Goal: Task Accomplishment & Management: Manage account settings

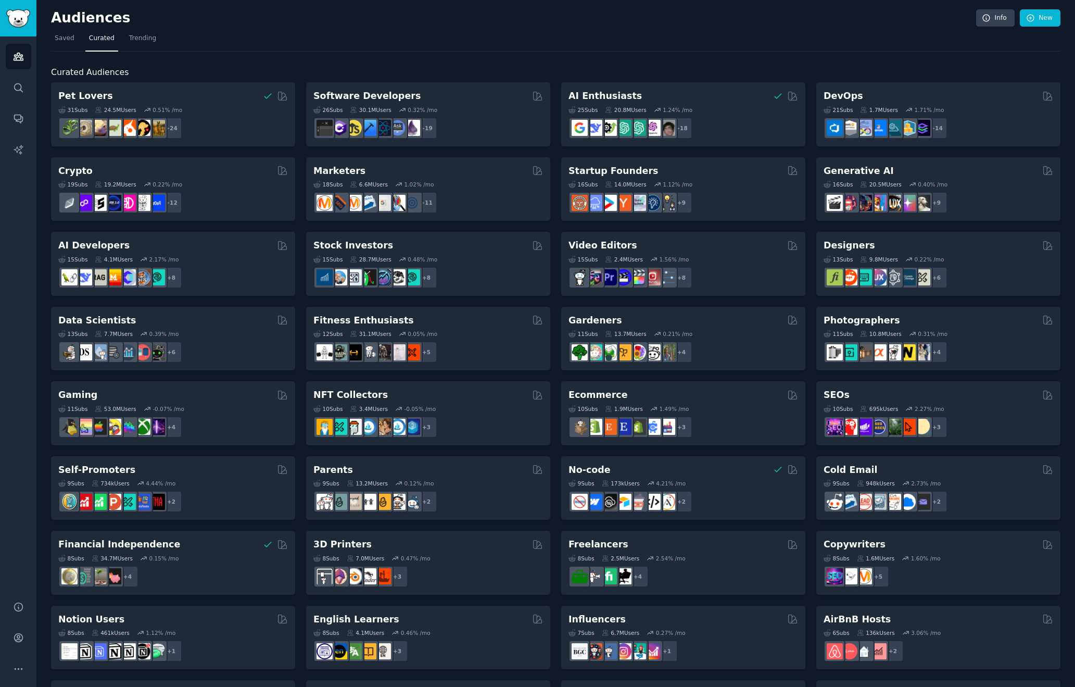
click at [674, 69] on h2 "Curated Audiences" at bounding box center [556, 72] width 1010 height 13
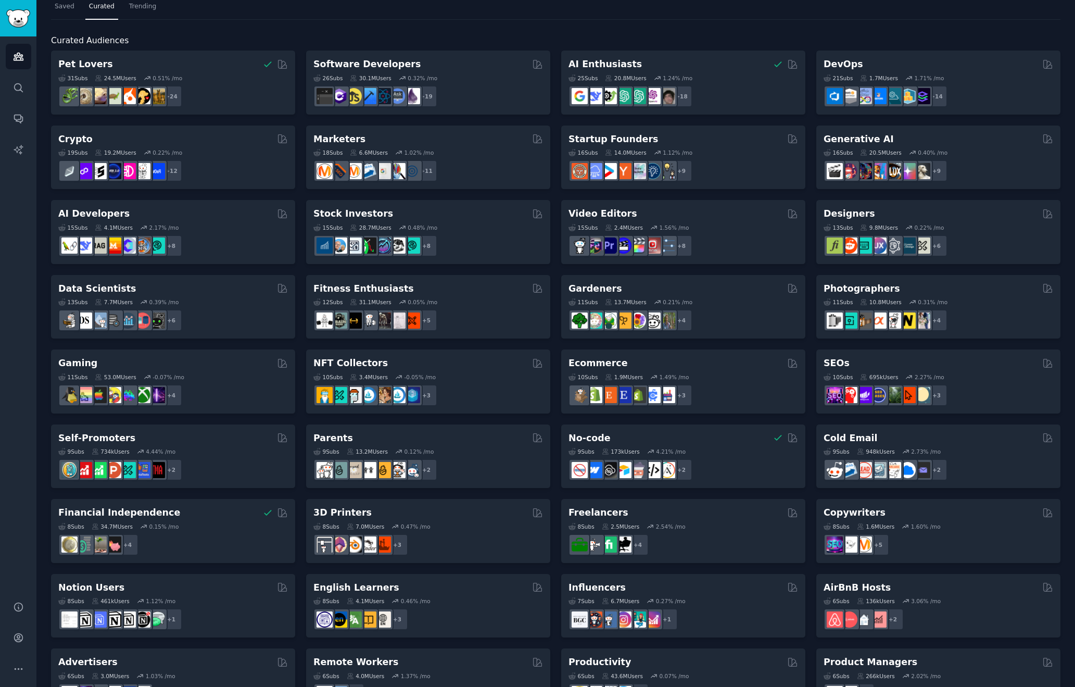
scroll to position [32, 0]
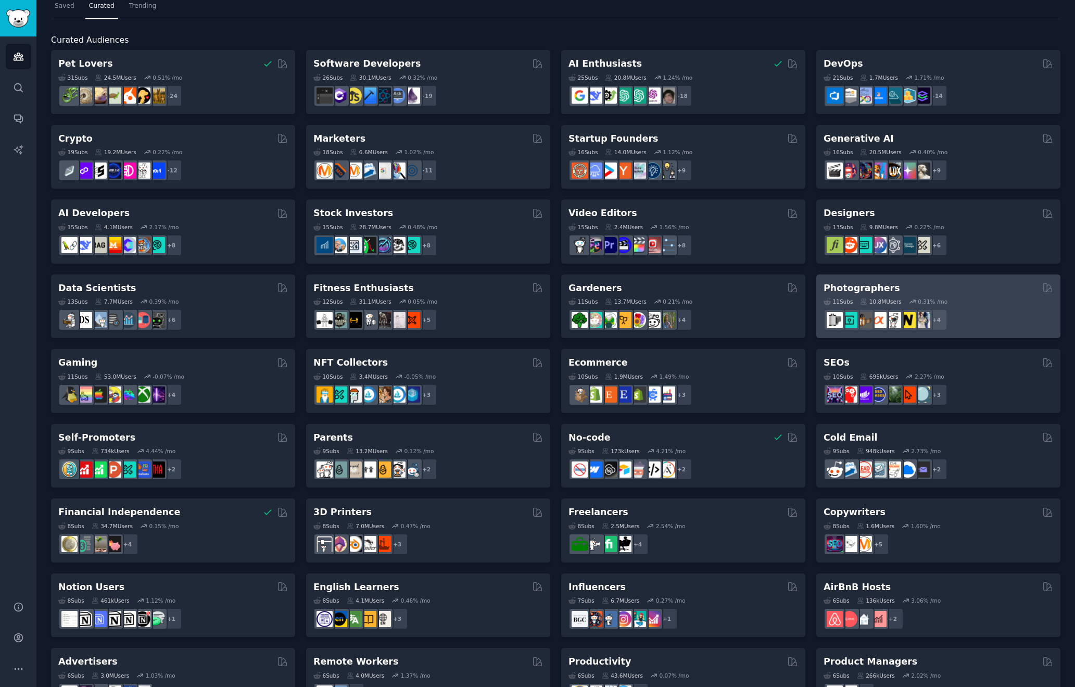
click at [989, 301] on div "11 Sub s 10.8M Users 0.31 % /mo" at bounding box center [939, 301] width 230 height 7
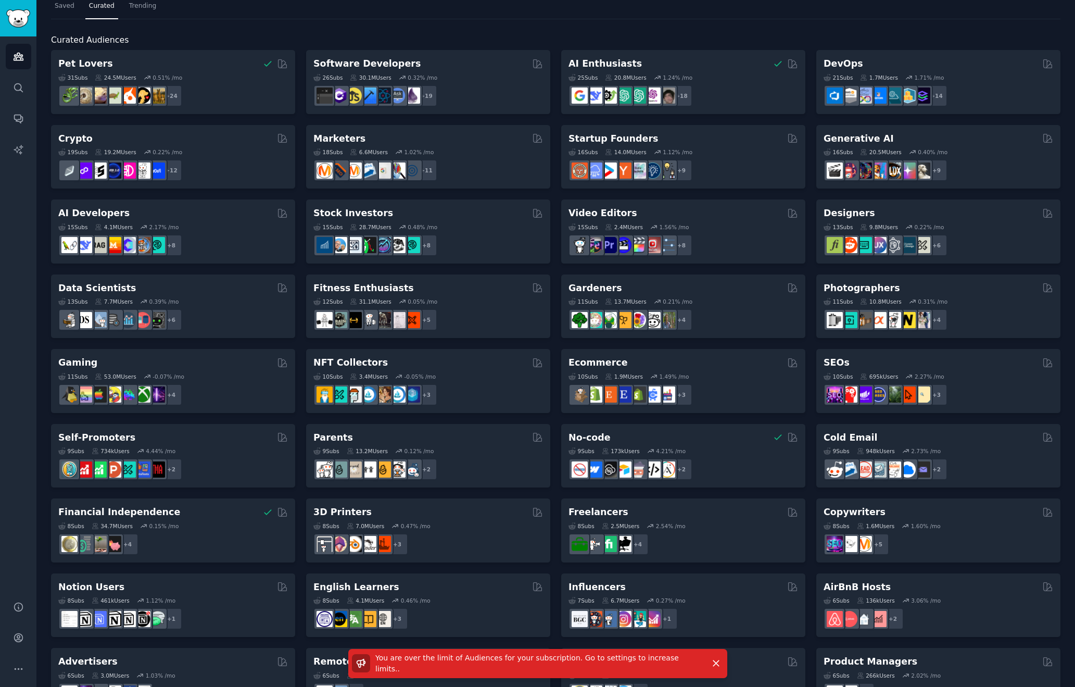
click at [511, 662] on span "You are over the limit of Audiences for your subscription. Go to settings to in…" at bounding box center [527, 663] width 304 height 19
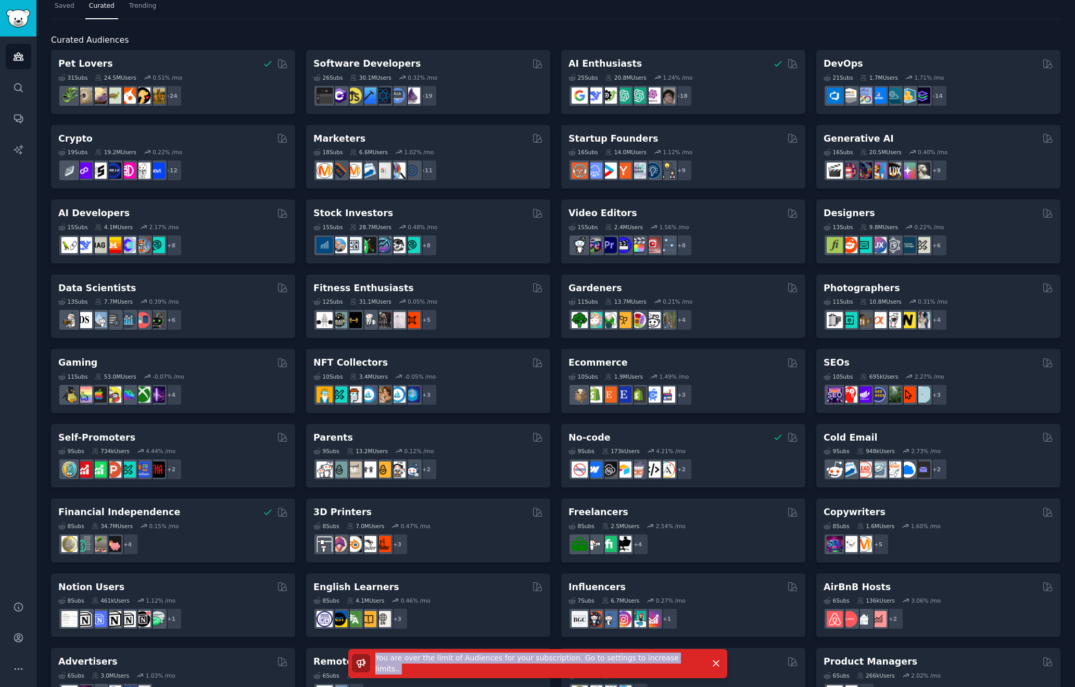
click at [511, 662] on span "You are over the limit of Audiences for your subscription. Go to settings to in…" at bounding box center [527, 663] width 304 height 19
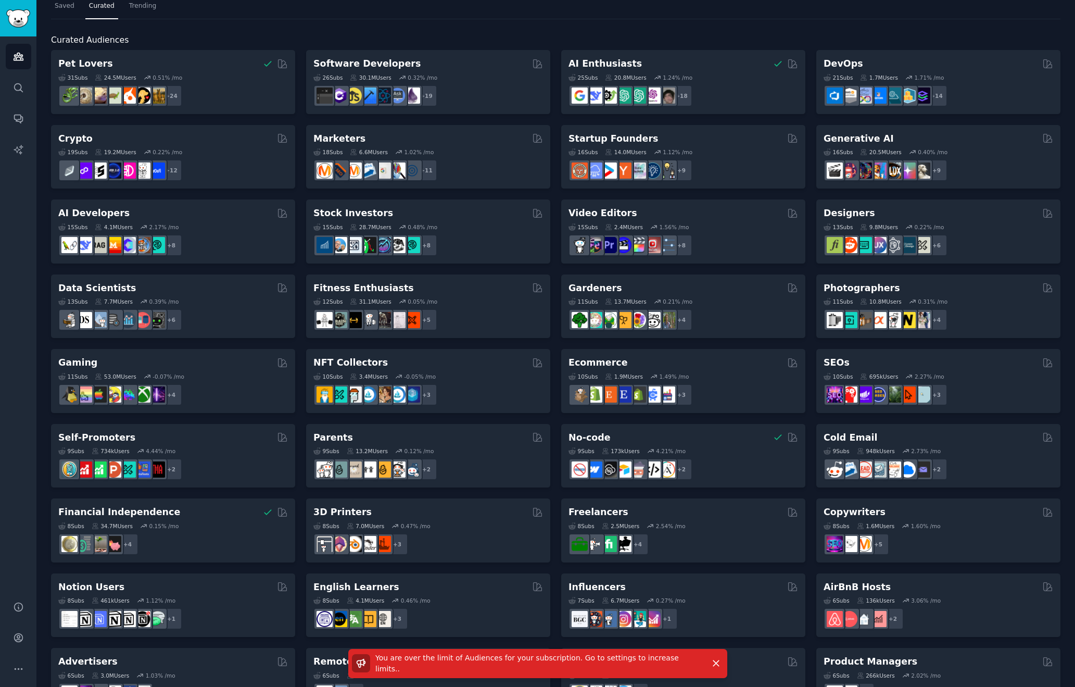
click at [677, 662] on span "You are over the limit of Audiences for your subscription. Go to settings to in…" at bounding box center [527, 663] width 304 height 19
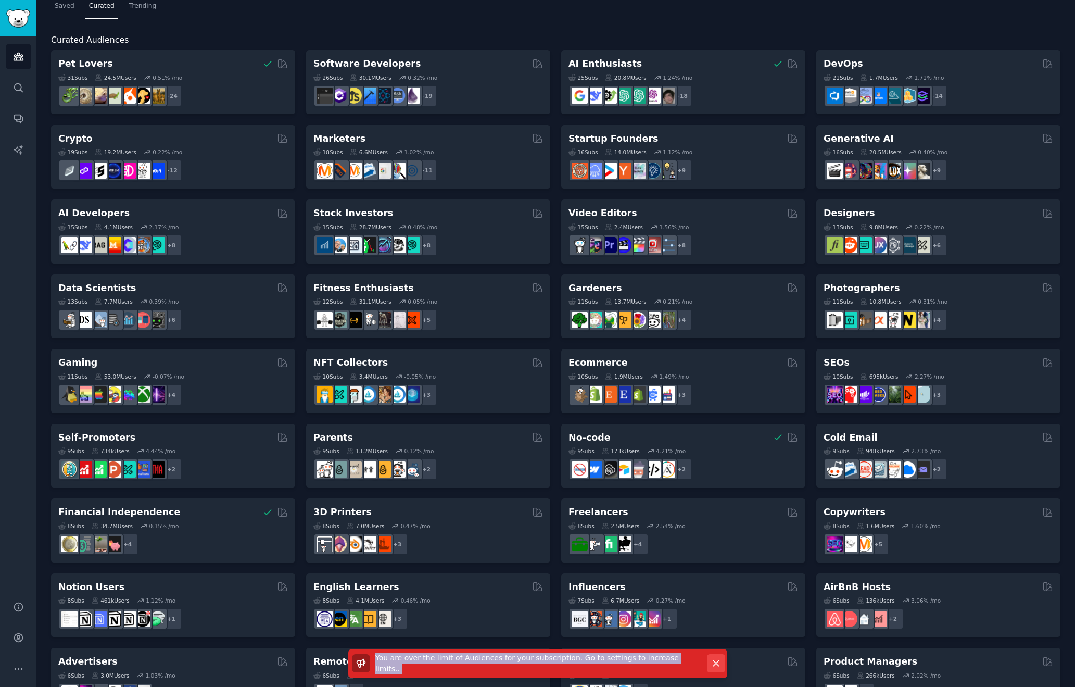
click at [717, 663] on icon "button" at bounding box center [716, 663] width 11 height 11
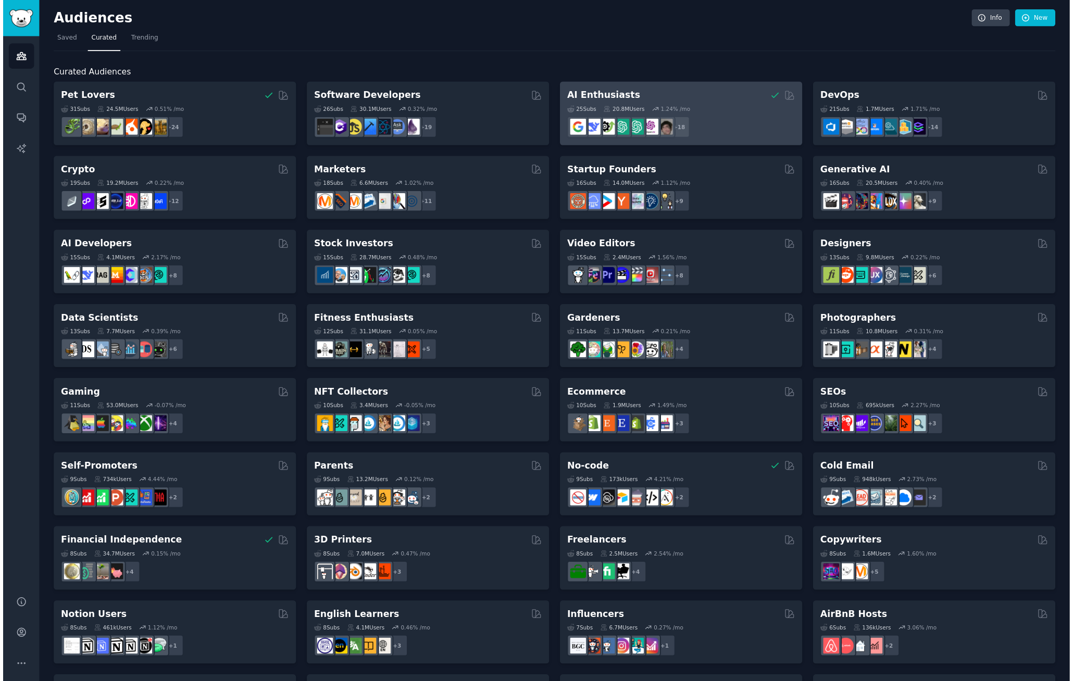
scroll to position [0, 0]
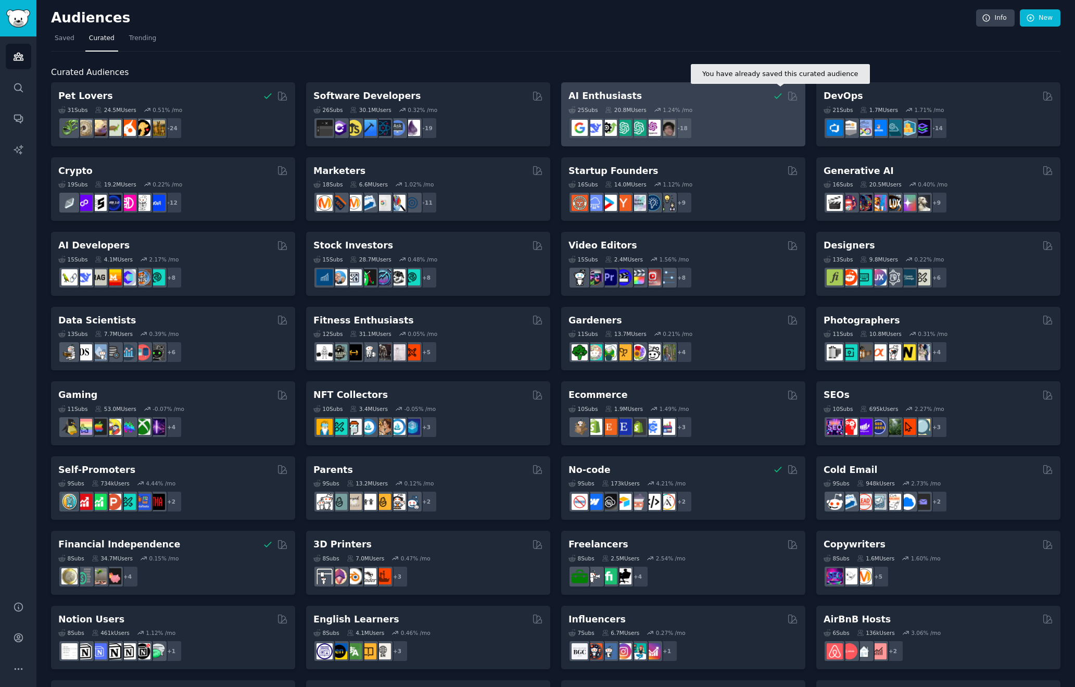
click at [776, 94] on icon at bounding box center [778, 96] width 11 height 11
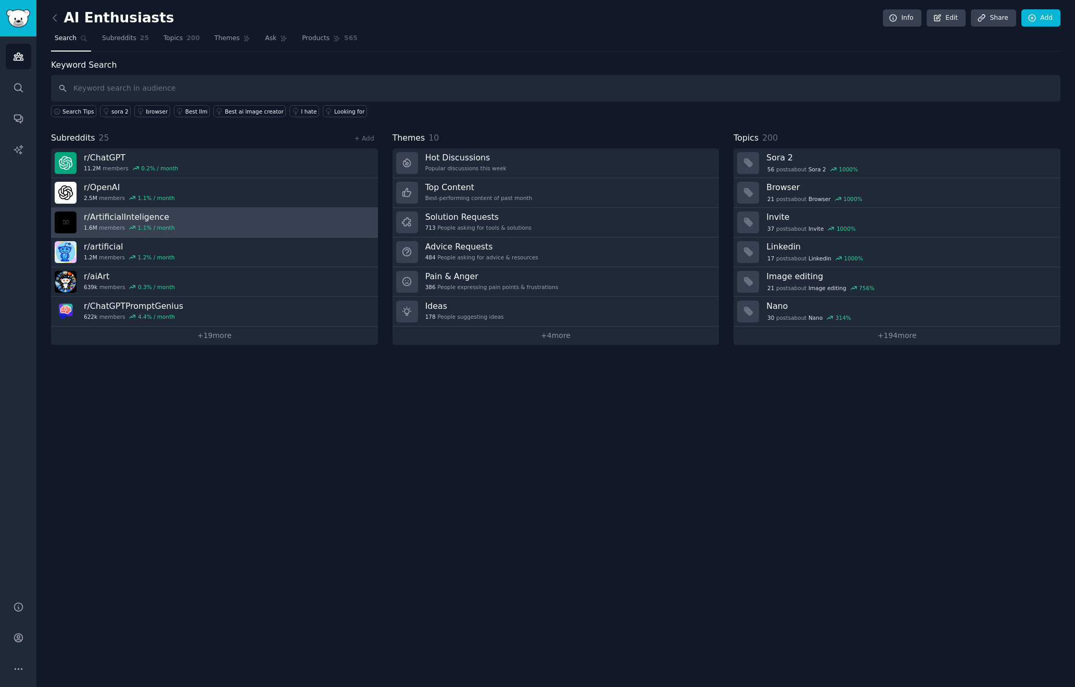
click at [265, 235] on link "r/ ArtificialInteligence 1.6M members 1.1 % / month" at bounding box center [214, 223] width 327 height 30
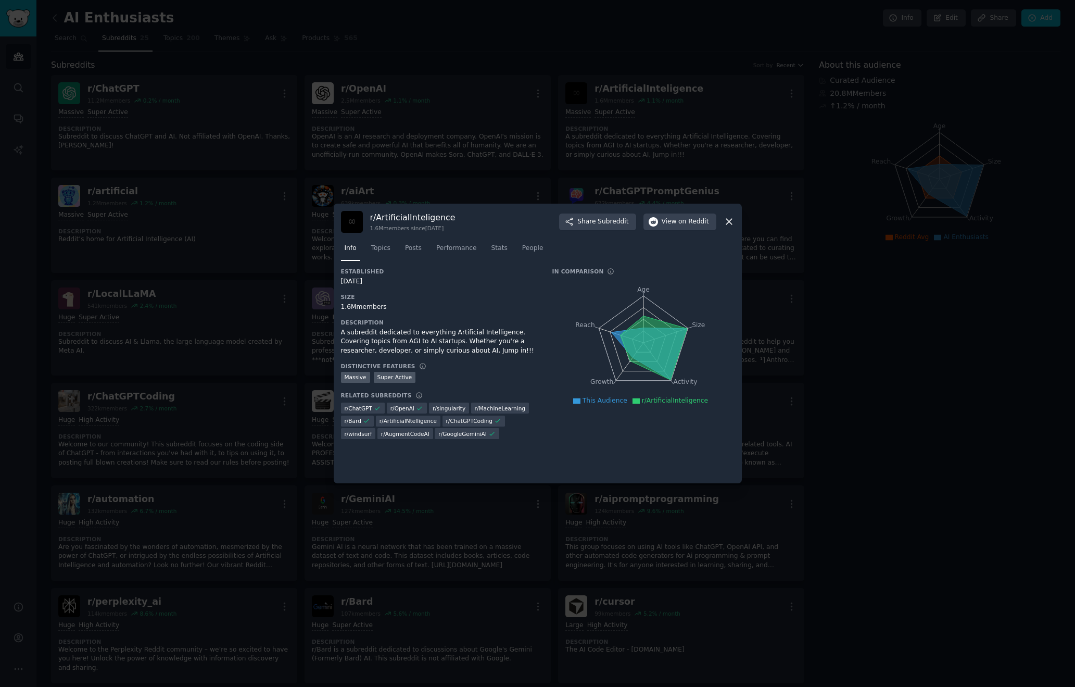
click at [728, 222] on icon at bounding box center [729, 222] width 6 height 6
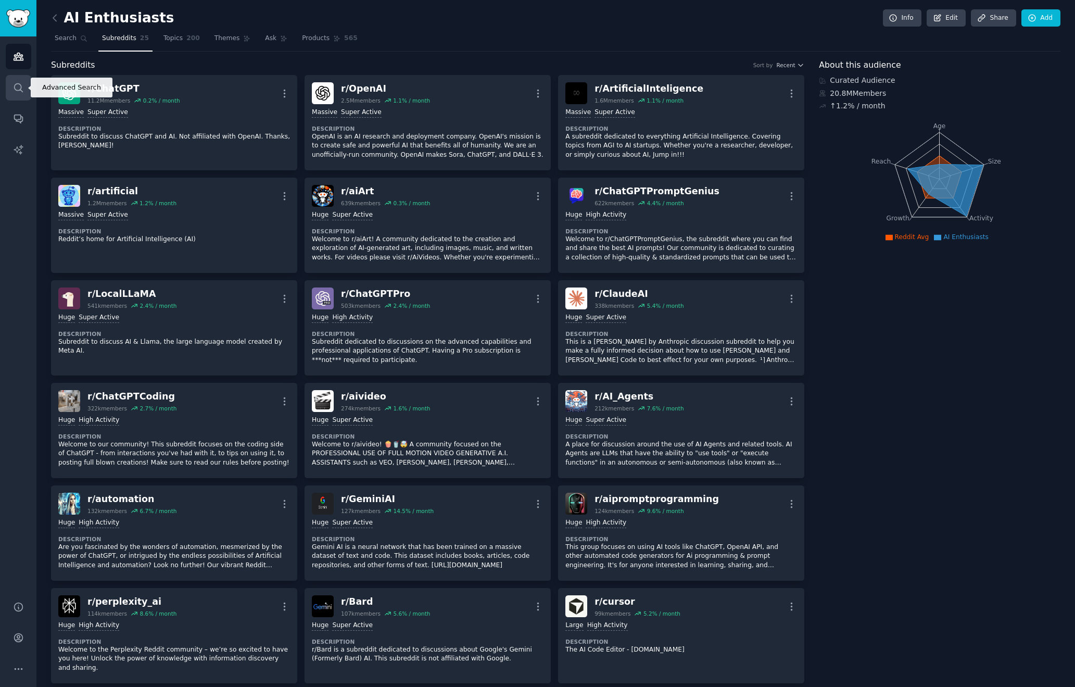
click at [15, 84] on icon "Sidebar" at bounding box center [18, 87] width 8 height 8
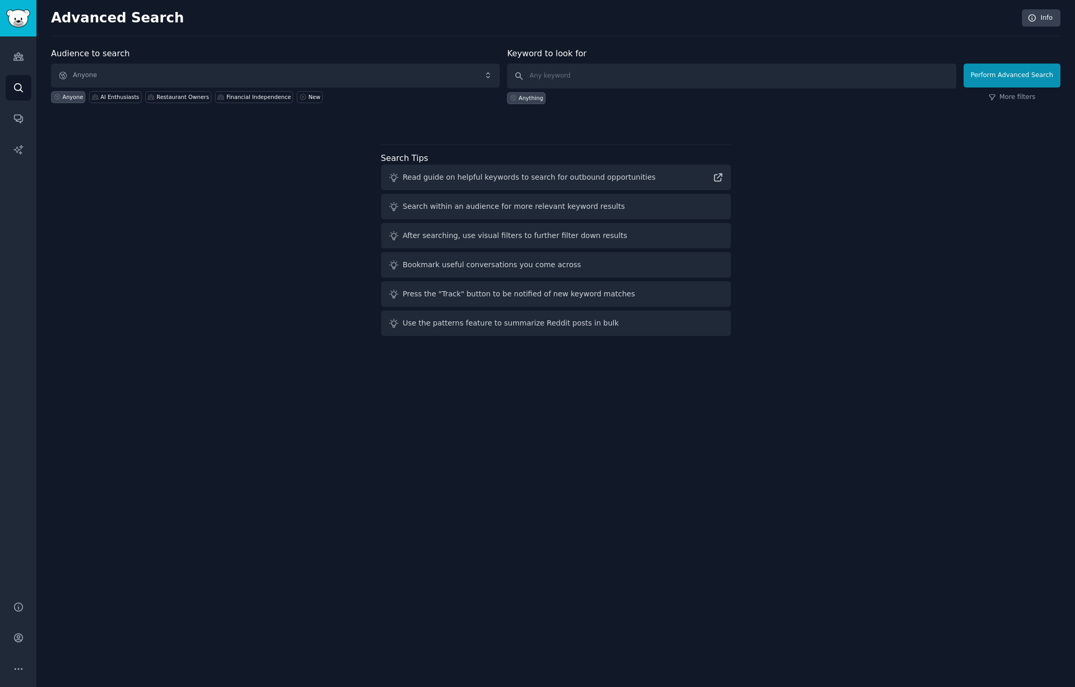
click at [126, 211] on div "Audience to search Anyone Anyone AI Enthusiasts Restaurant Owners Financial Ind…" at bounding box center [556, 193] width 1010 height 293
click at [27, 120] on link "Conversations" at bounding box center [19, 119] width 26 height 26
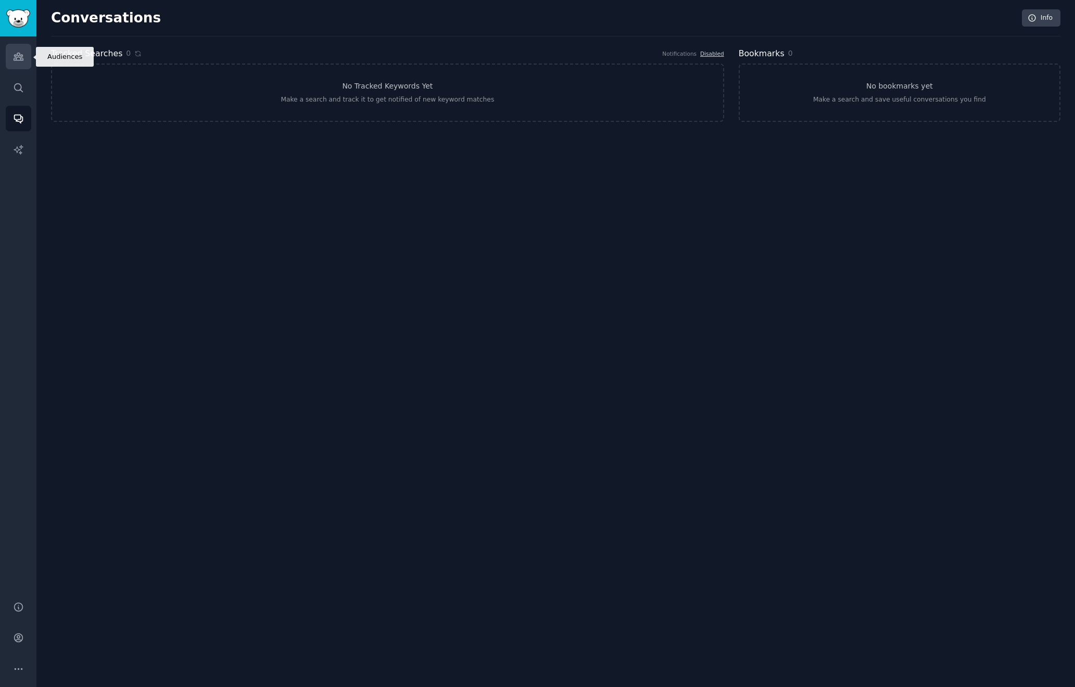
click at [26, 58] on link "Audiences" at bounding box center [19, 57] width 26 height 26
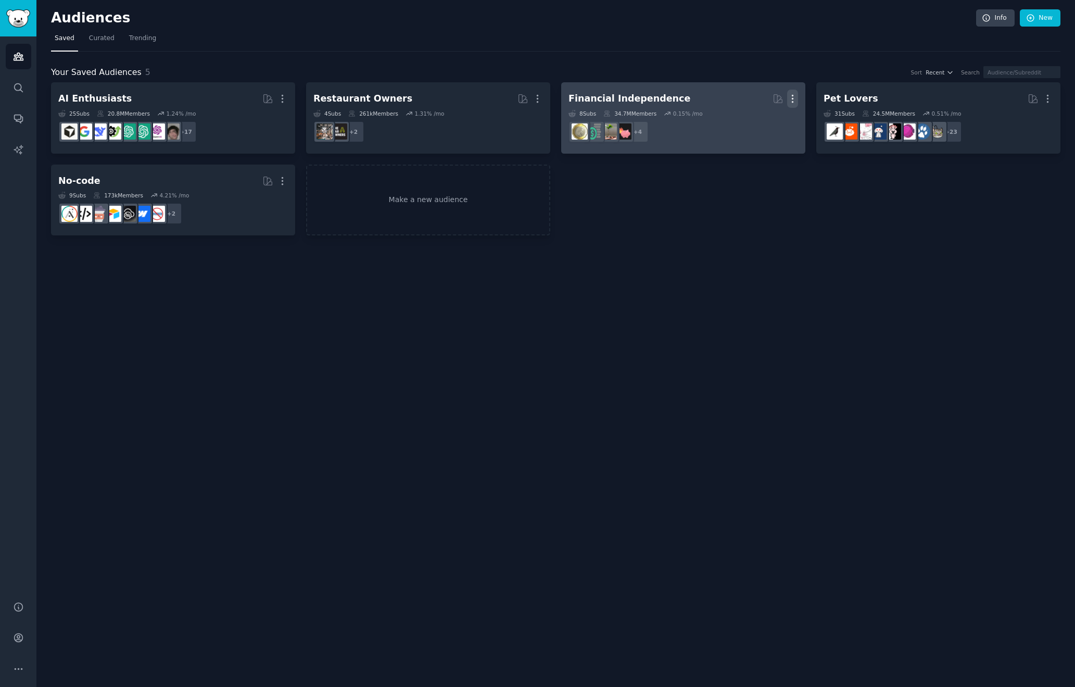
click at [789, 95] on icon "button" at bounding box center [792, 98] width 11 height 11
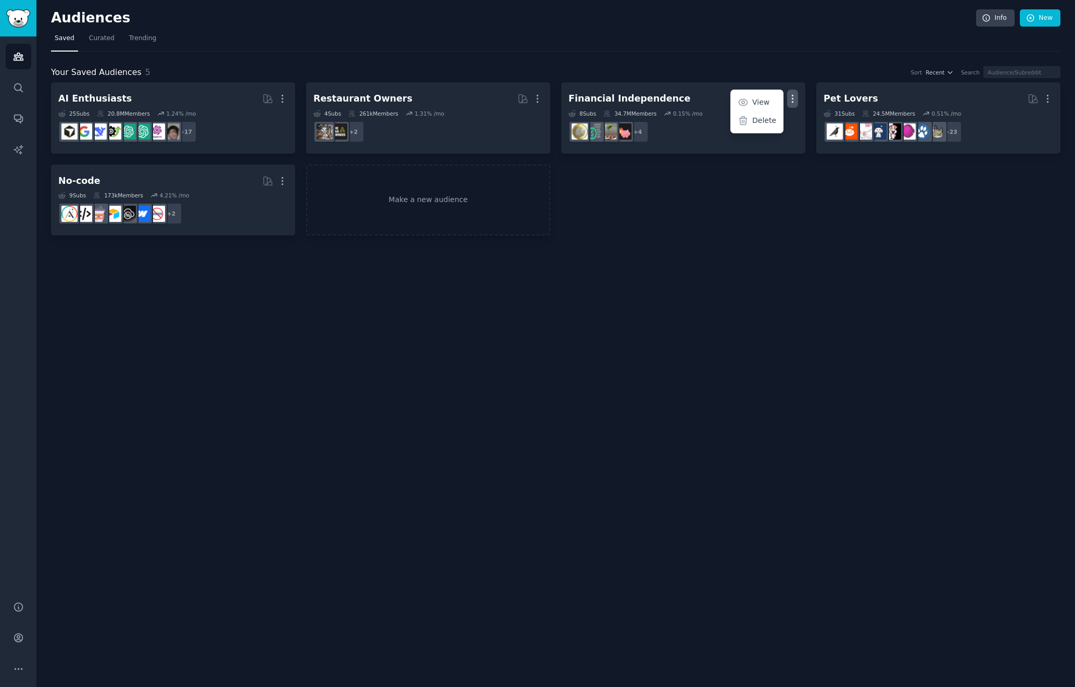
click at [732, 202] on div "AI Enthusiasts More 25 Sub s 20.8M Members 1.24 % /mo + 17 Restaurant Owners Mo…" at bounding box center [556, 158] width 1010 height 153
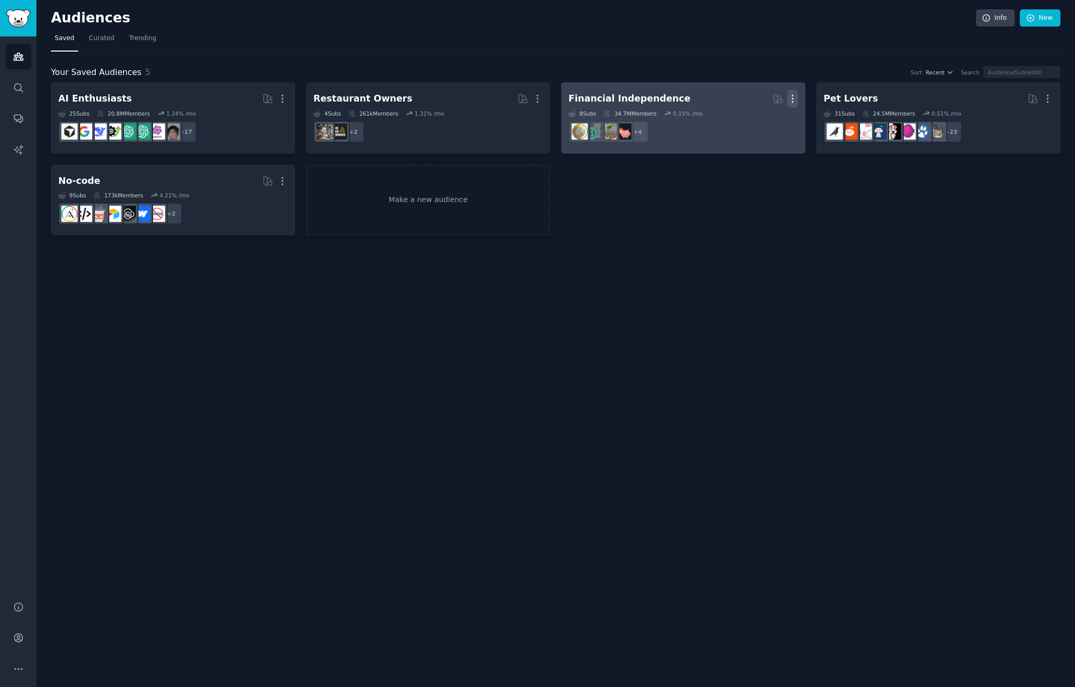
click at [794, 93] on icon "button" at bounding box center [792, 98] width 11 height 11
click at [764, 117] on p "Delete" at bounding box center [764, 120] width 24 height 11
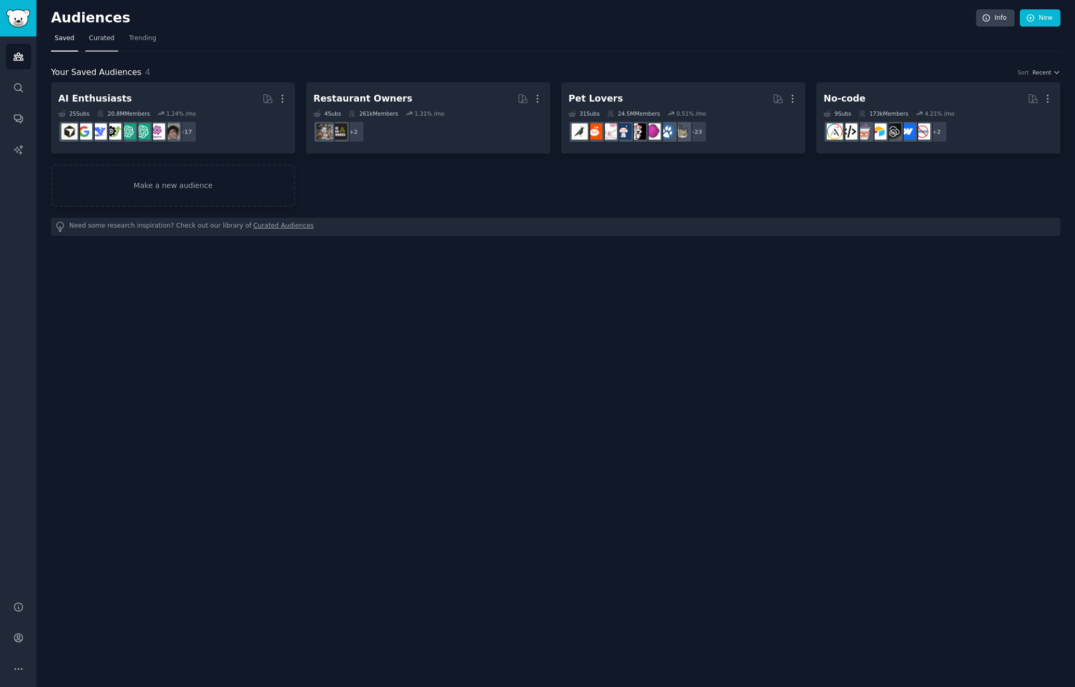
click at [94, 43] on link "Curated" at bounding box center [101, 40] width 33 height 21
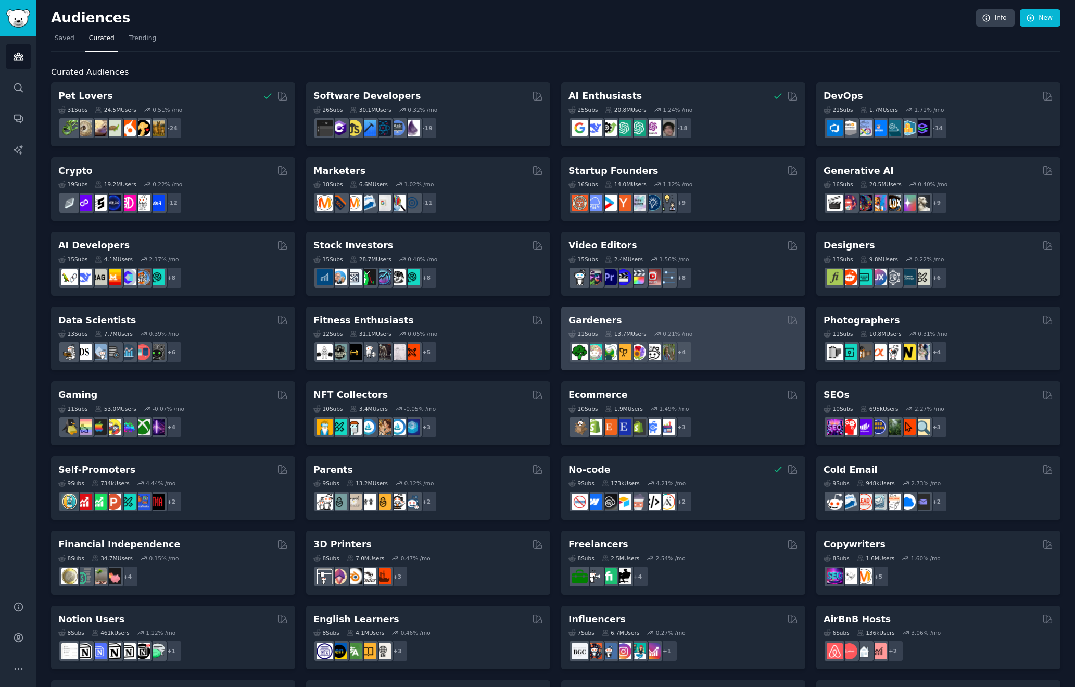
click at [719, 332] on div "11 Sub s 13.7M Users 0.21 % /mo" at bounding box center [684, 333] width 230 height 7
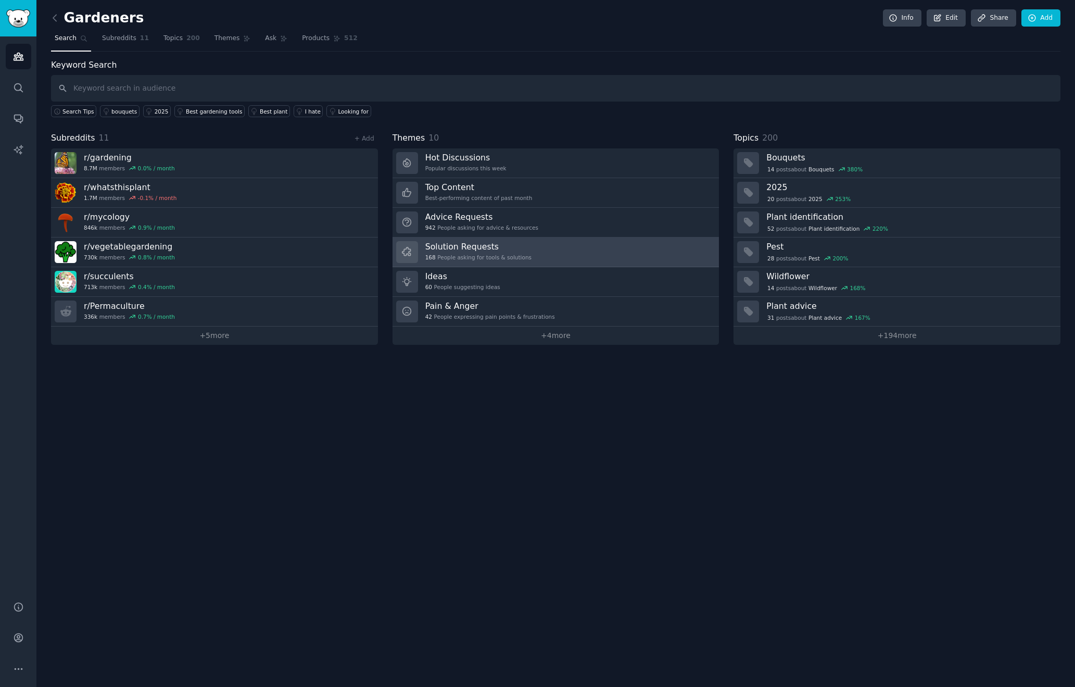
click at [520, 241] on h3 "Solution Requests" at bounding box center [478, 246] width 106 height 11
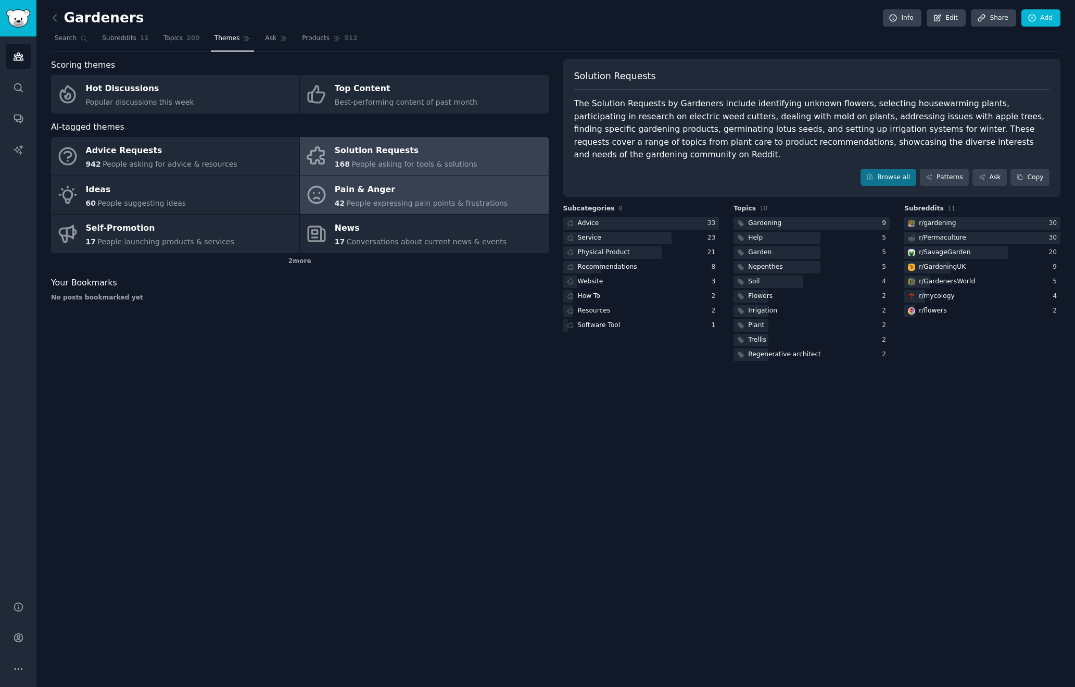
click at [402, 192] on div "Pain & Anger" at bounding box center [421, 189] width 173 height 17
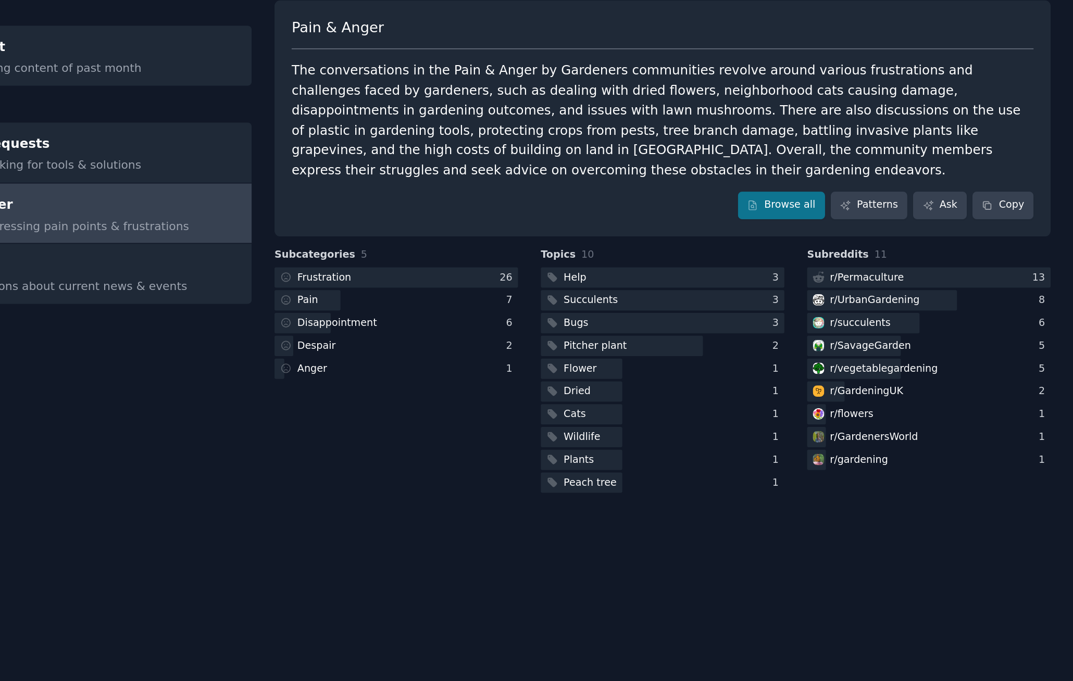
click at [573, 97] on div "The conversations in the Pain & Anger by Gardeners communities revolve around v…" at bounding box center [810, 135] width 474 height 77
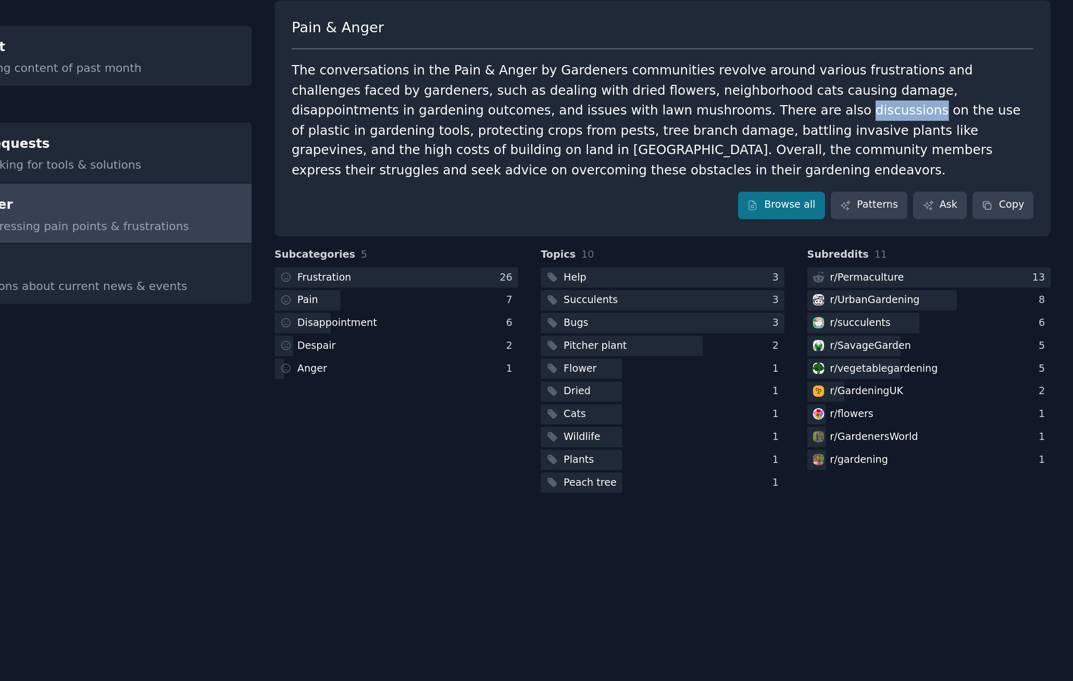
click at [573, 97] on div "The conversations in the Pain & Anger by Gardeners communities revolve around v…" at bounding box center [810, 135] width 474 height 77
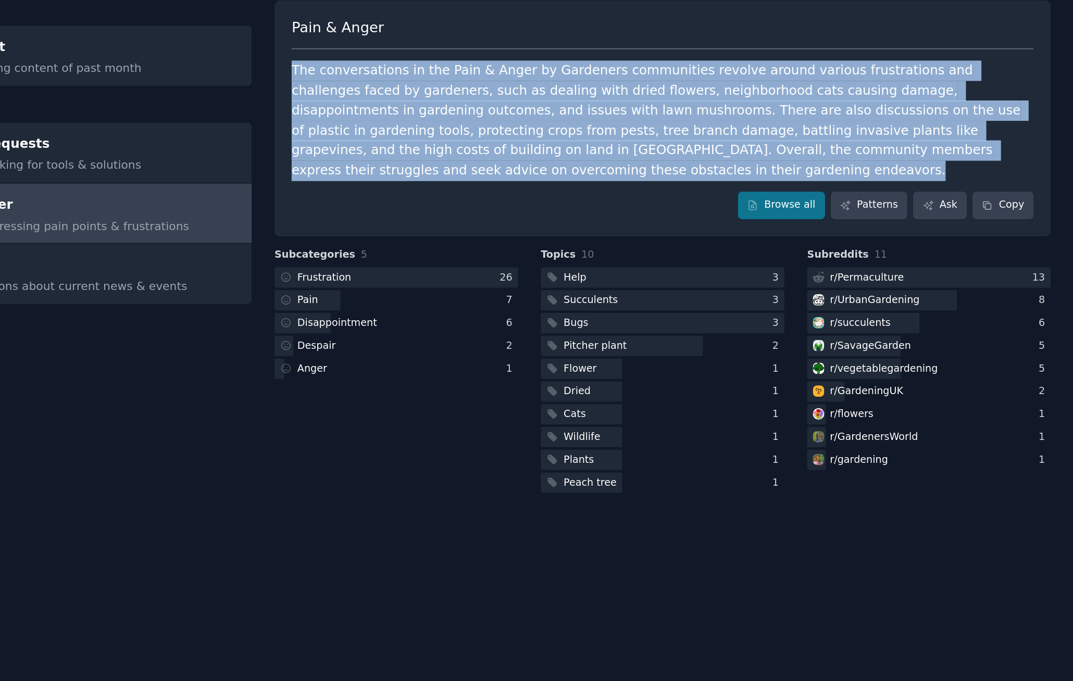
click at [573, 97] on div "The conversations in the Pain & Anger by Gardeners communities revolve around v…" at bounding box center [810, 135] width 474 height 77
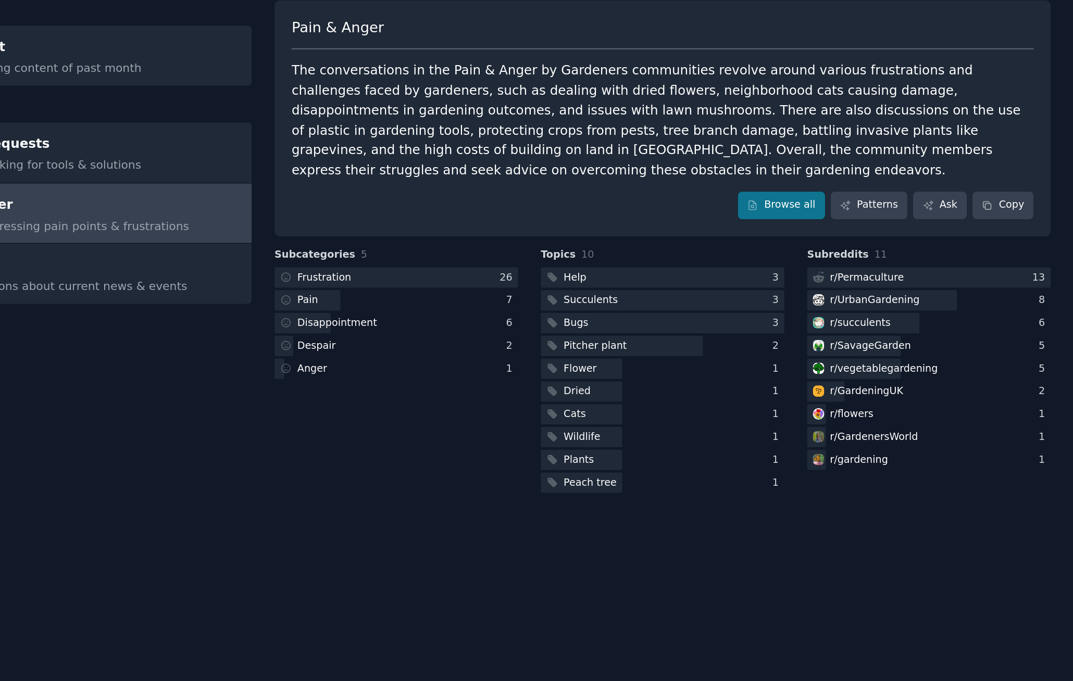
click at [573, 97] on div "The conversations in the Pain & Anger by Gardeners communities revolve around v…" at bounding box center [810, 135] width 474 height 77
click at [562, 238] on div "Subcategories 5 Frustration 26 Pain 7 Disappointment 6 Despair 2 Anger 1" at bounding box center [640, 296] width 156 height 159
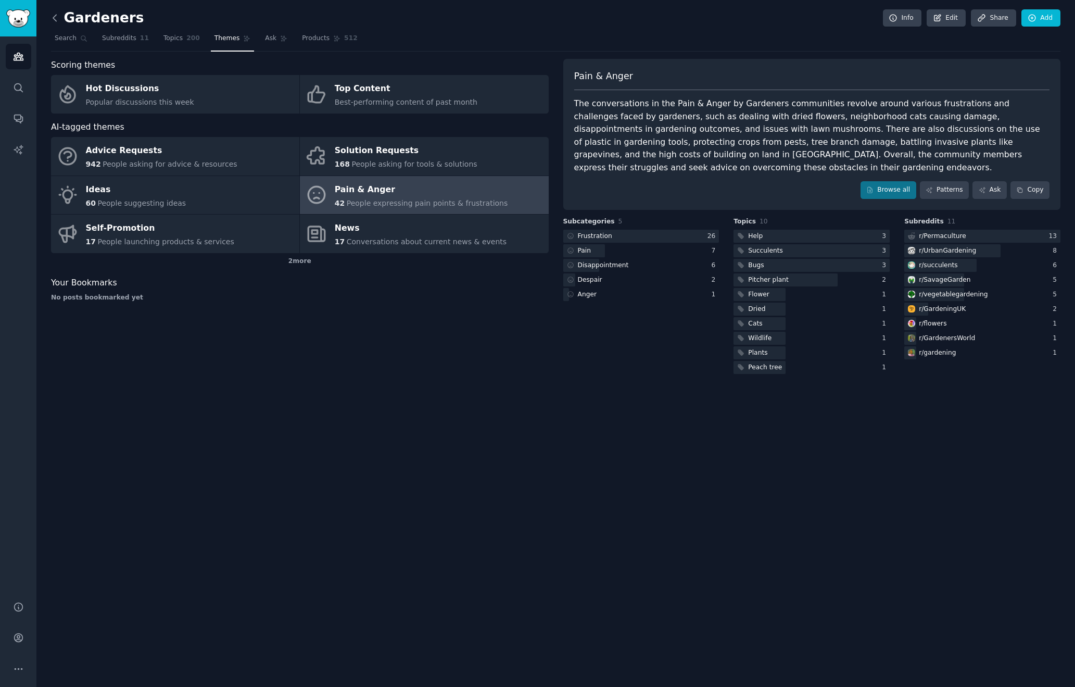
click at [58, 17] on icon at bounding box center [54, 17] width 11 height 11
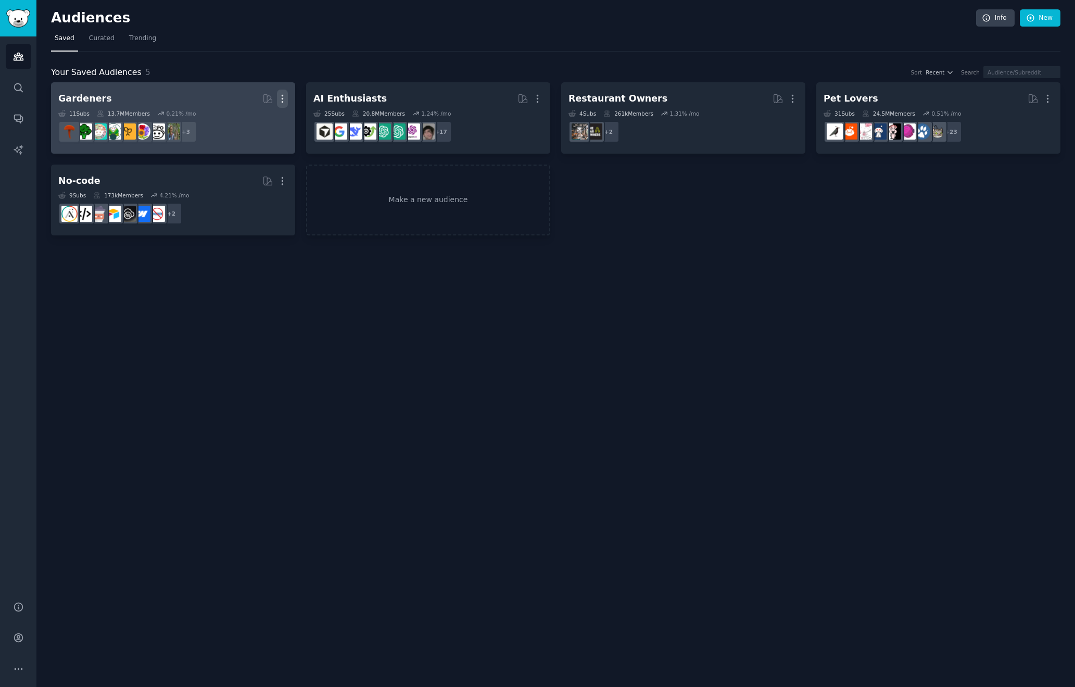
click at [283, 94] on icon "button" at bounding box center [282, 98] width 11 height 11
click at [259, 115] on p "Delete" at bounding box center [254, 120] width 24 height 11
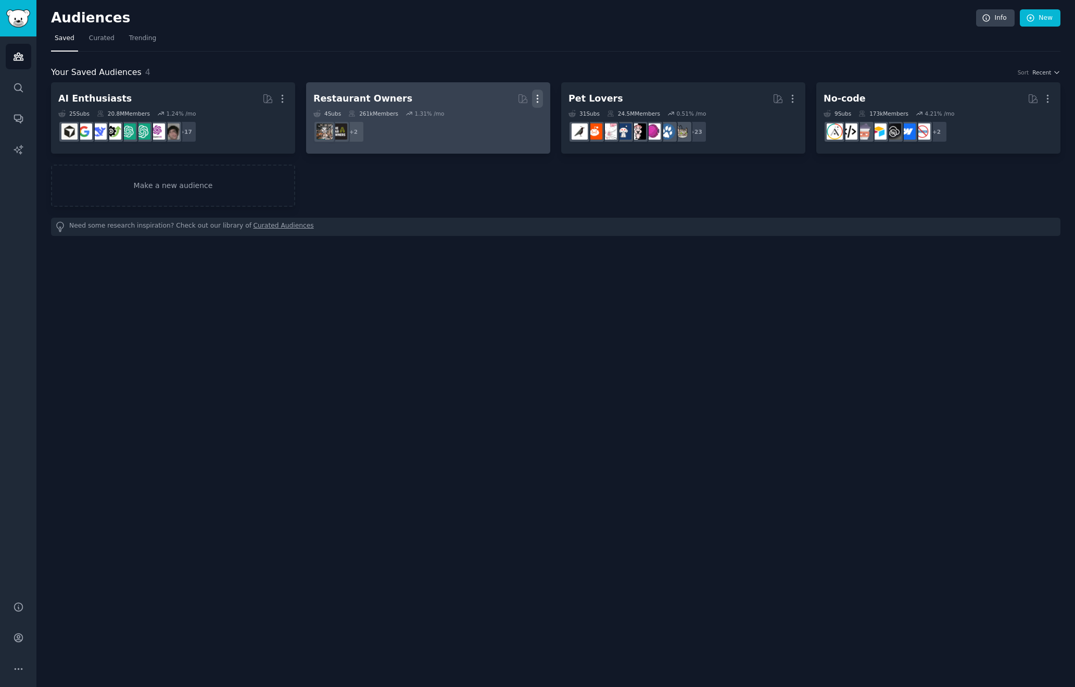
click at [537, 97] on icon "button" at bounding box center [537, 98] width 1 height 7
click at [509, 119] on p "Delete" at bounding box center [509, 120] width 24 height 11
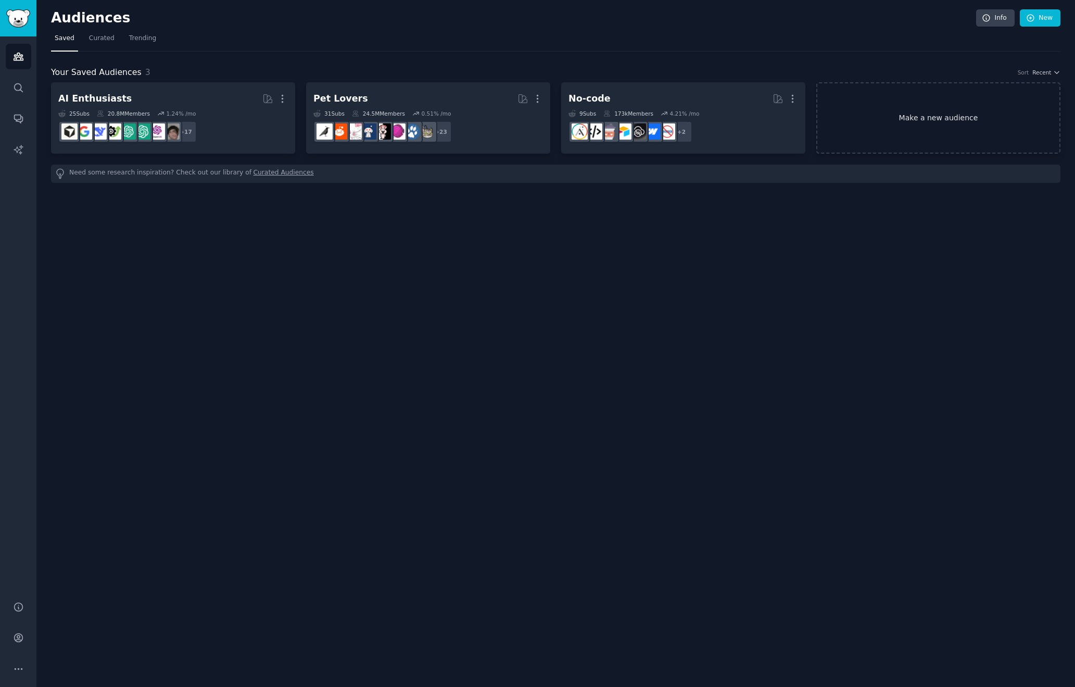
click at [971, 117] on link "Make a new audience" at bounding box center [939, 117] width 244 height 71
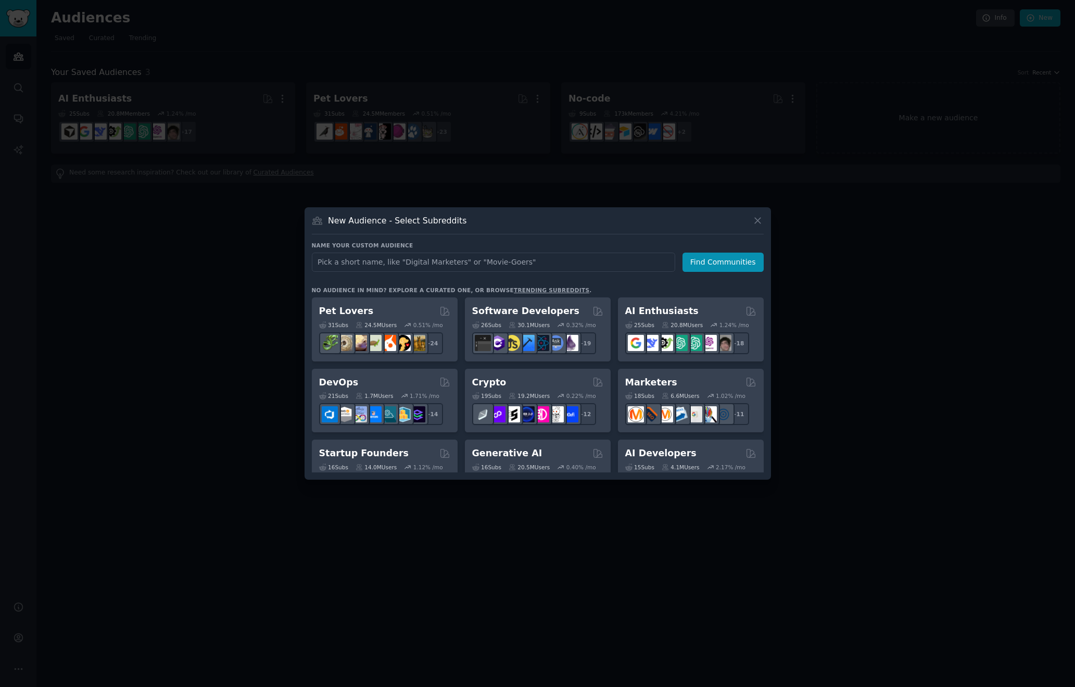
click at [369, 265] on input "text" at bounding box center [493, 262] width 363 height 19
click at [543, 269] on input "text" at bounding box center [493, 262] width 363 height 19
type input "[GEOGRAPHIC_DATA]"
click at [722, 260] on button "Find Communities" at bounding box center [723, 262] width 81 height 19
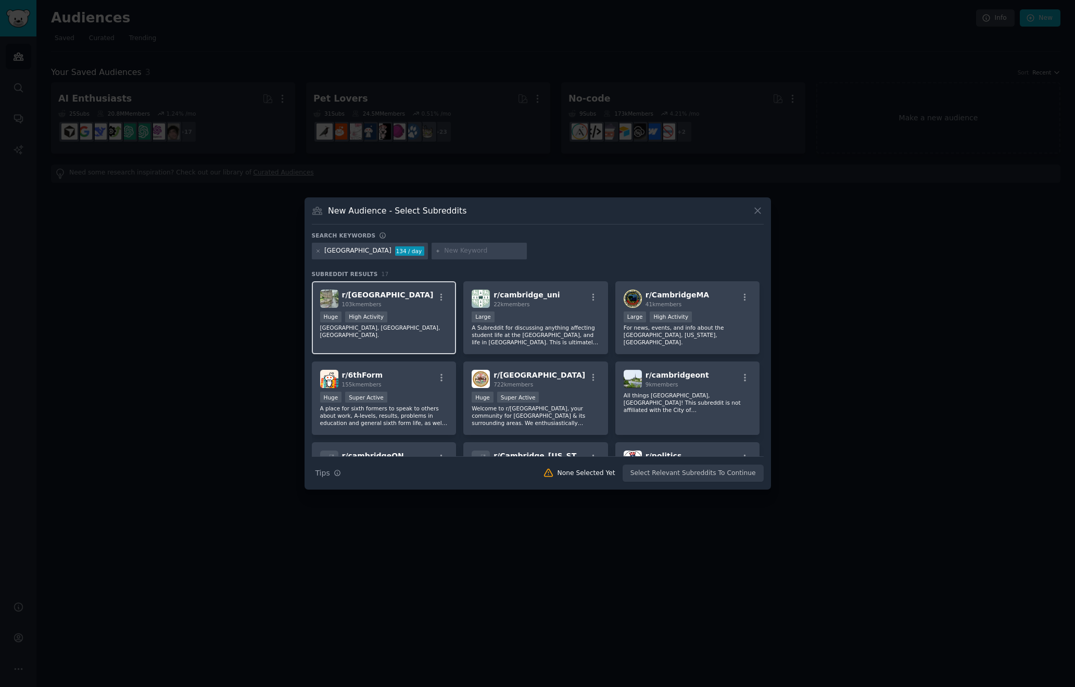
click at [398, 317] on div "Huge High Activity" at bounding box center [384, 317] width 128 height 13
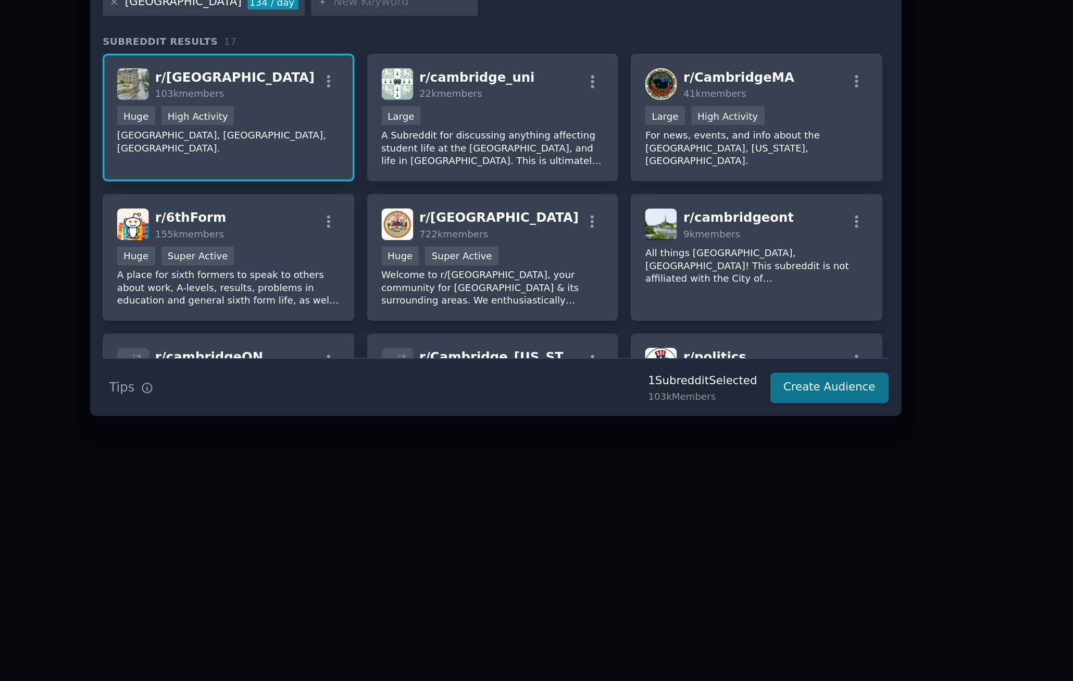
click at [694, 461] on button "Create Audience" at bounding box center [728, 470] width 69 height 18
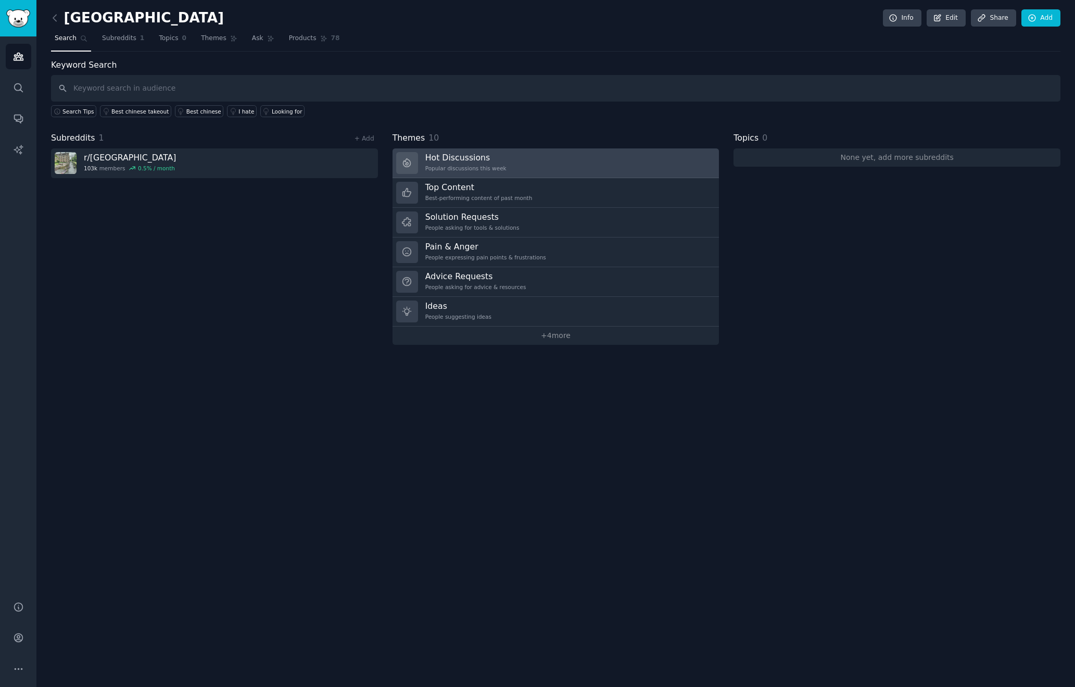
click at [508, 159] on link "Hot Discussions Popular discussions this week" at bounding box center [556, 163] width 327 height 30
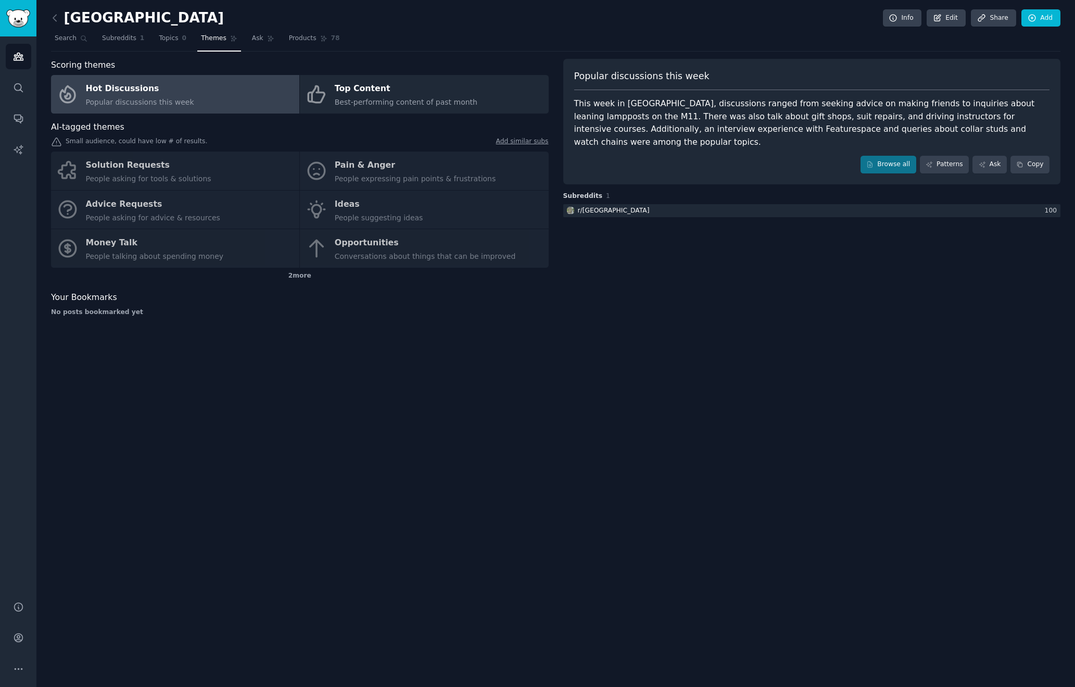
click at [758, 123] on div "This week in [GEOGRAPHIC_DATA], discussions ranged from seeking advice on makin…" at bounding box center [812, 122] width 476 height 51
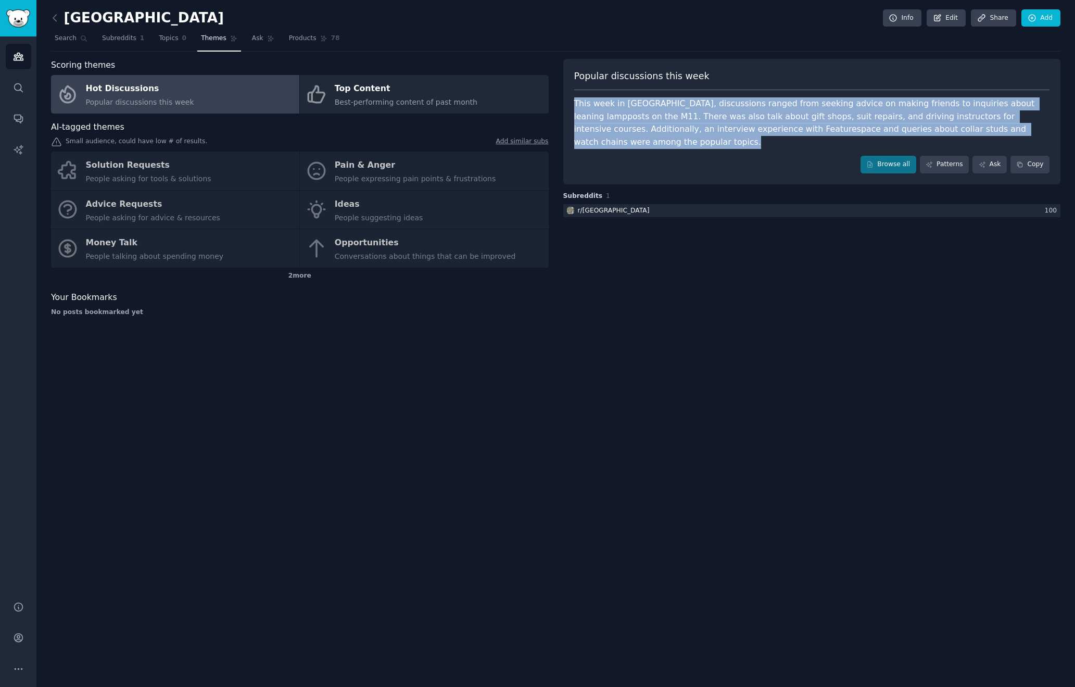
click at [758, 123] on div "This week in [GEOGRAPHIC_DATA], discussions ranged from seeking advice on makin…" at bounding box center [812, 122] width 476 height 51
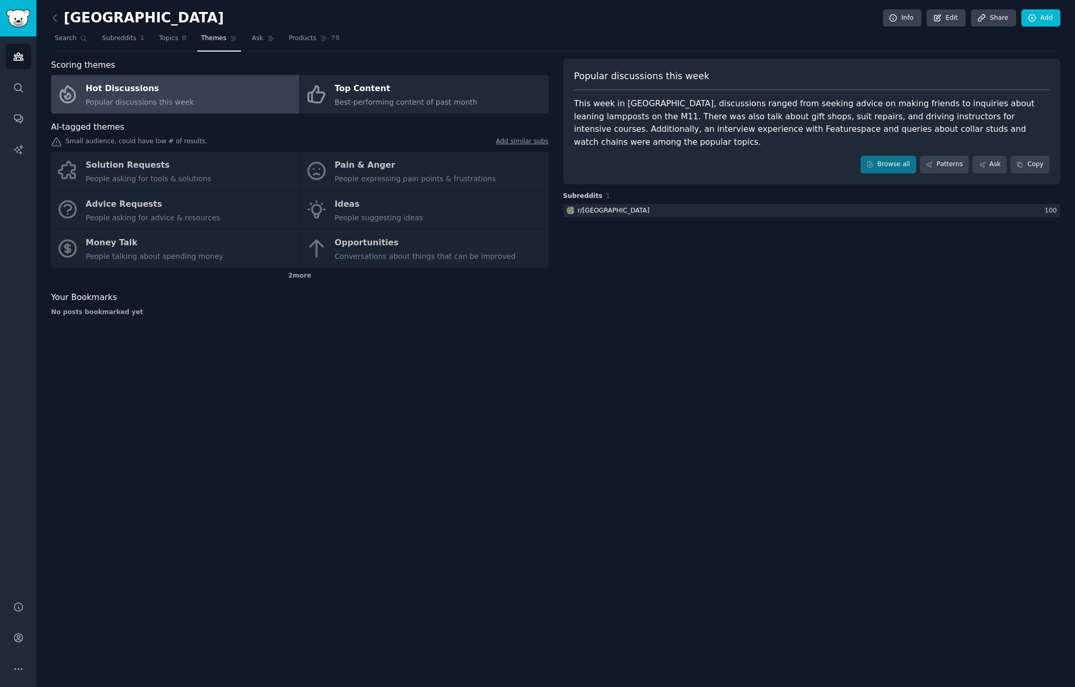
click at [758, 123] on div "This week in [GEOGRAPHIC_DATA], discussions ranged from seeking advice on makin…" at bounding box center [812, 122] width 476 height 51
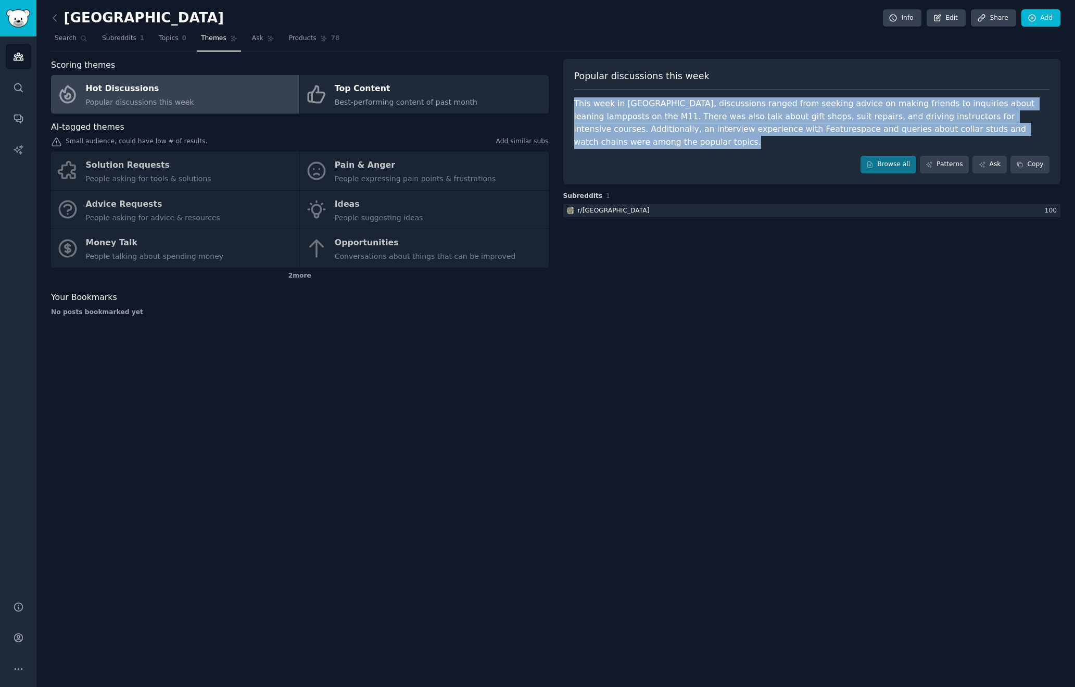
click at [758, 123] on div "This week in [GEOGRAPHIC_DATA], discussions ranged from seeking advice on makin…" at bounding box center [812, 122] width 476 height 51
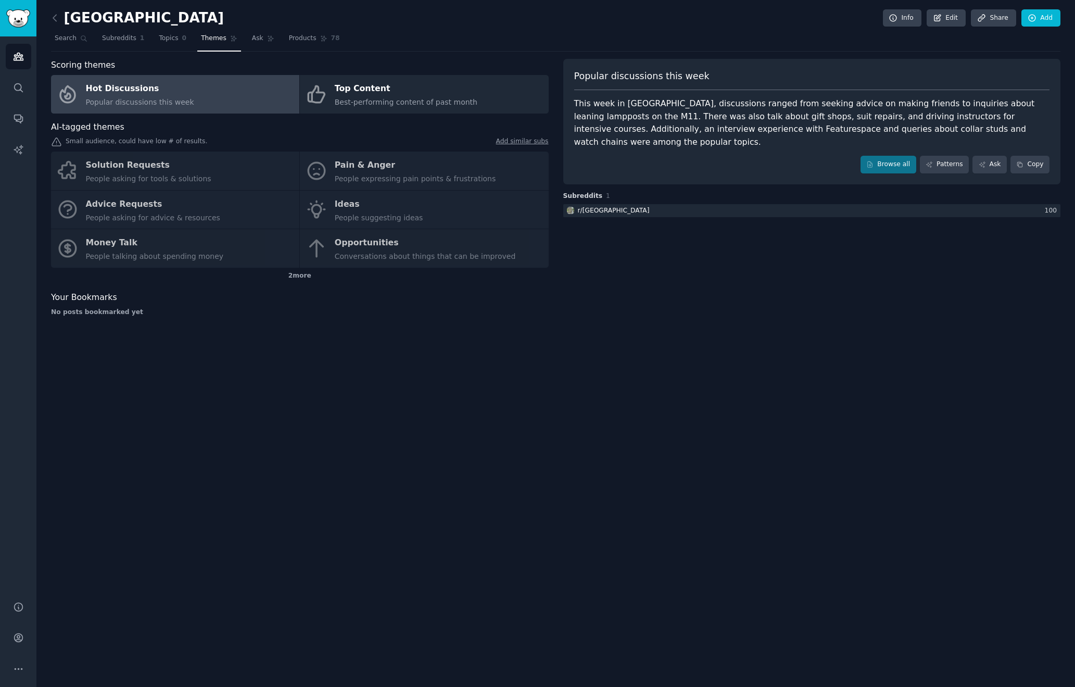
click at [758, 123] on div "This week in [GEOGRAPHIC_DATA], discussions ranged from seeking advice on makin…" at bounding box center [812, 122] width 476 height 51
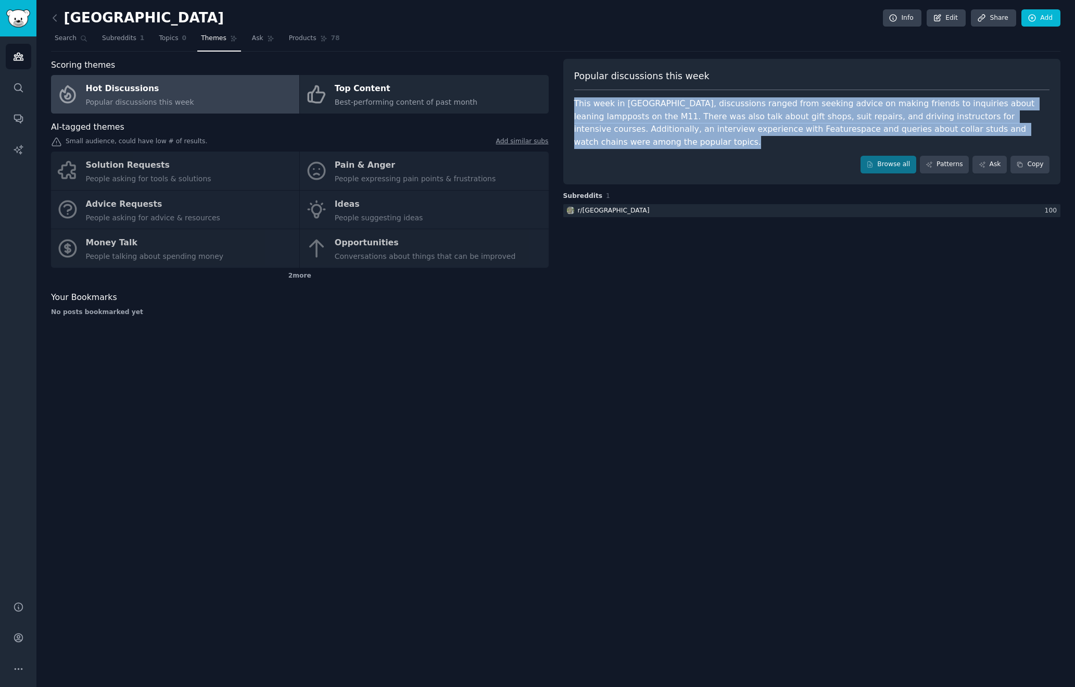
click at [758, 123] on div "This week in [GEOGRAPHIC_DATA], discussions ranged from seeking advice on makin…" at bounding box center [812, 122] width 476 height 51
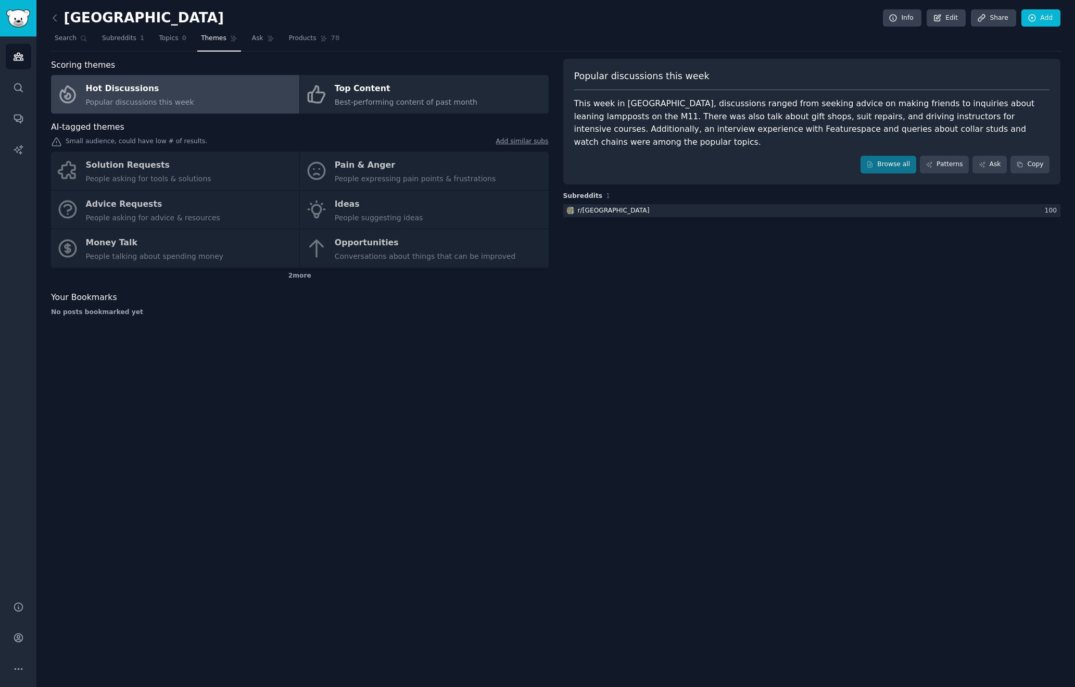
click at [687, 45] on nav "Search Subreddits 1 Topics 0 Themes Ask Products 78" at bounding box center [556, 40] width 1010 height 21
click at [786, 37] on nav "Search Subreddits 1 Topics 0 Themes Ask Products 78" at bounding box center [556, 40] width 1010 height 21
click at [420, 164] on div "Solution Requests People asking for tools & solutions Pain & Anger People expre…" at bounding box center [300, 210] width 498 height 116
click at [410, 173] on div "Solution Requests People asking for tools & solutions Pain & Anger People expre…" at bounding box center [300, 210] width 498 height 116
click at [393, 163] on div "Solution Requests People asking for tools & solutions Pain & Anger People expre…" at bounding box center [300, 210] width 498 height 116
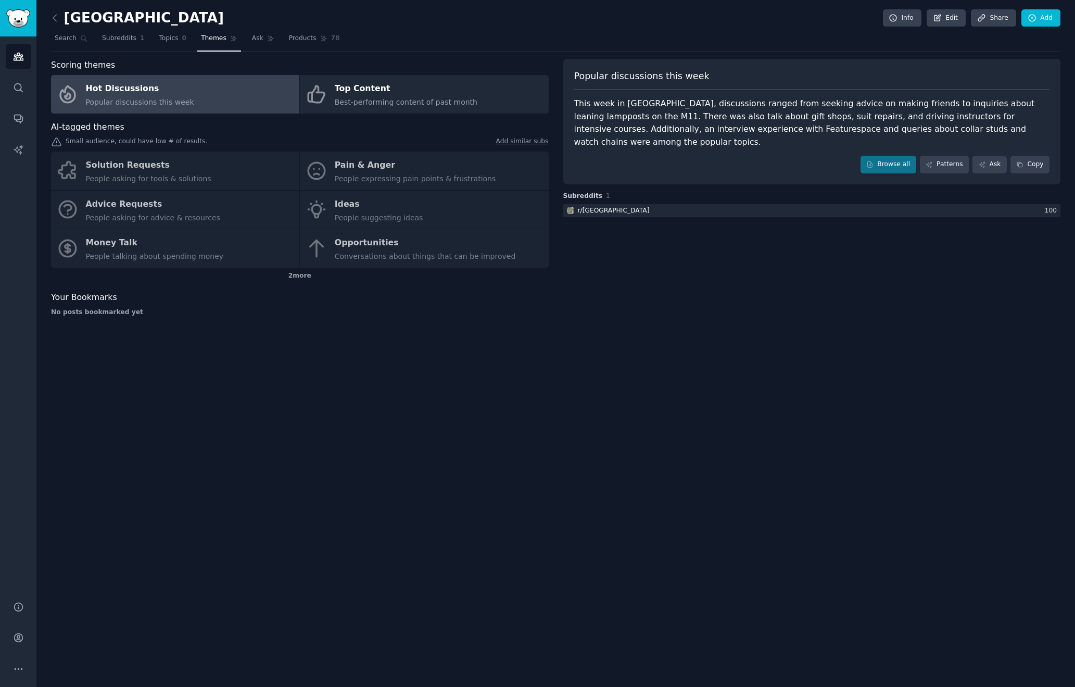
click at [363, 172] on div "Solution Requests People asking for tools & solutions Pain & Anger People expre…" at bounding box center [300, 210] width 498 height 116
click at [820, 264] on div "Popular discussions this week This week in [GEOGRAPHIC_DATA], discussions range…" at bounding box center [812, 192] width 498 height 266
click at [369, 168] on div "Solution Requests People asking for tools & solutions Pain & Anger People expre…" at bounding box center [300, 210] width 498 height 116
click at [130, 170] on div "Solution Requests People asking for tools & solutions Pain & Anger People expre…" at bounding box center [300, 210] width 498 height 116
drag, startPoint x: 81, startPoint y: 140, endPoint x: 198, endPoint y: 140, distance: 116.6
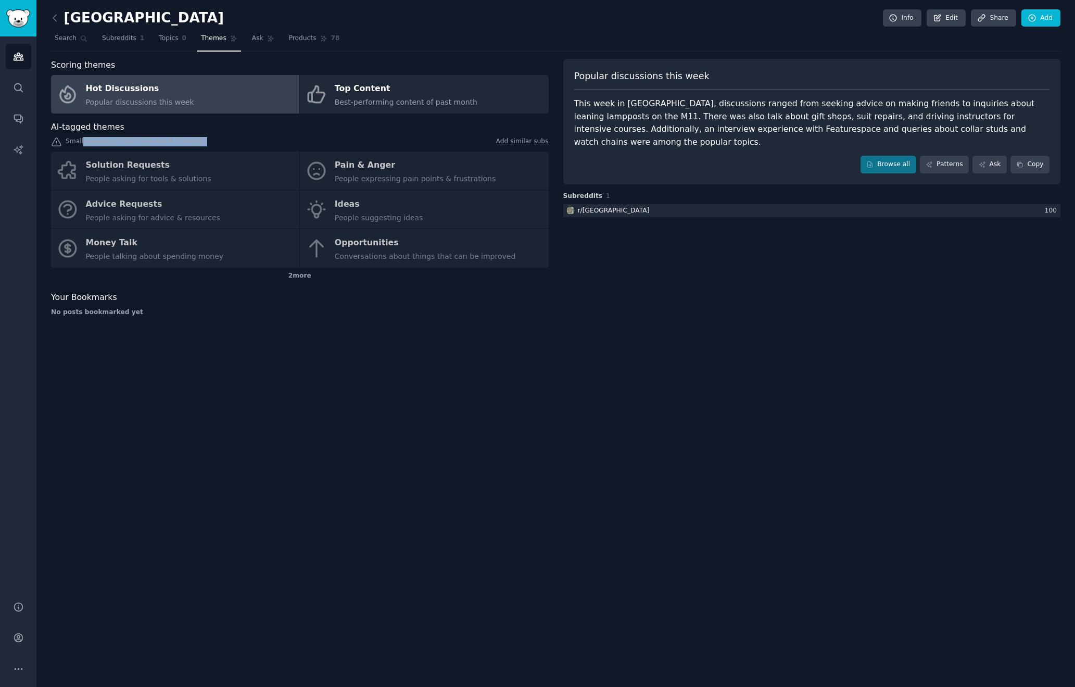
click at [198, 140] on div "Small audience, could have low # of results. Add similar subs" at bounding box center [300, 142] width 498 height 11
click at [421, 171] on div "Solution Requests People asking for tools & solutions Pain & Anger People expre…" at bounding box center [300, 210] width 498 height 116
click at [56, 19] on icon at bounding box center [54, 17] width 11 height 11
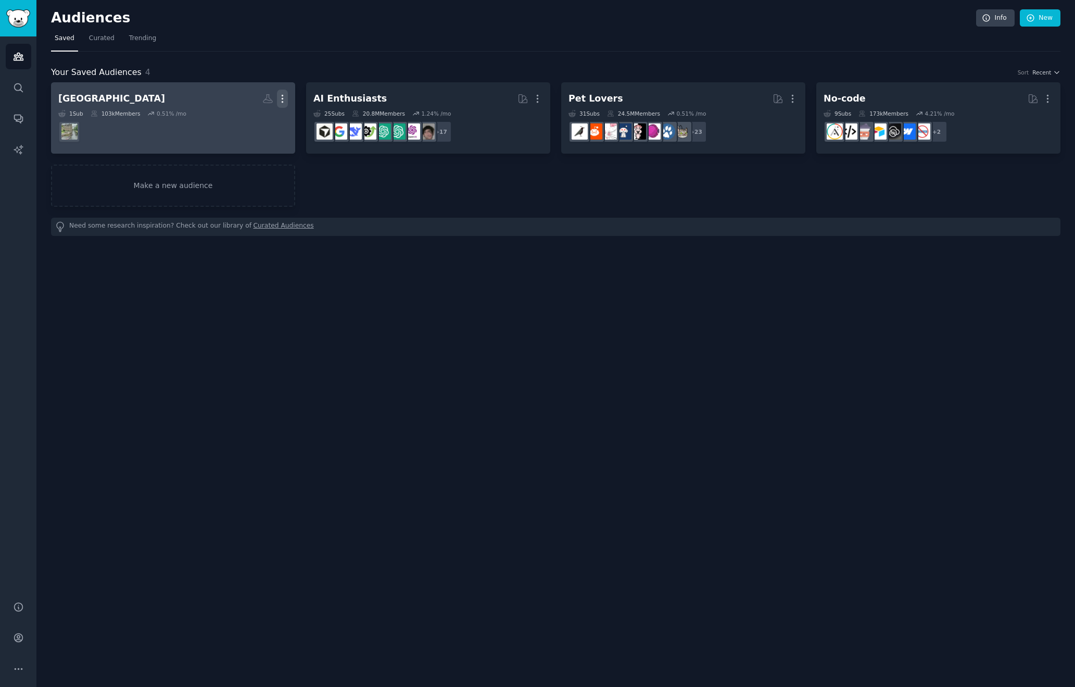
click at [283, 97] on icon "button" at bounding box center [282, 98] width 11 height 11
click at [250, 120] on p "Delete" at bounding box center [254, 120] width 24 height 11
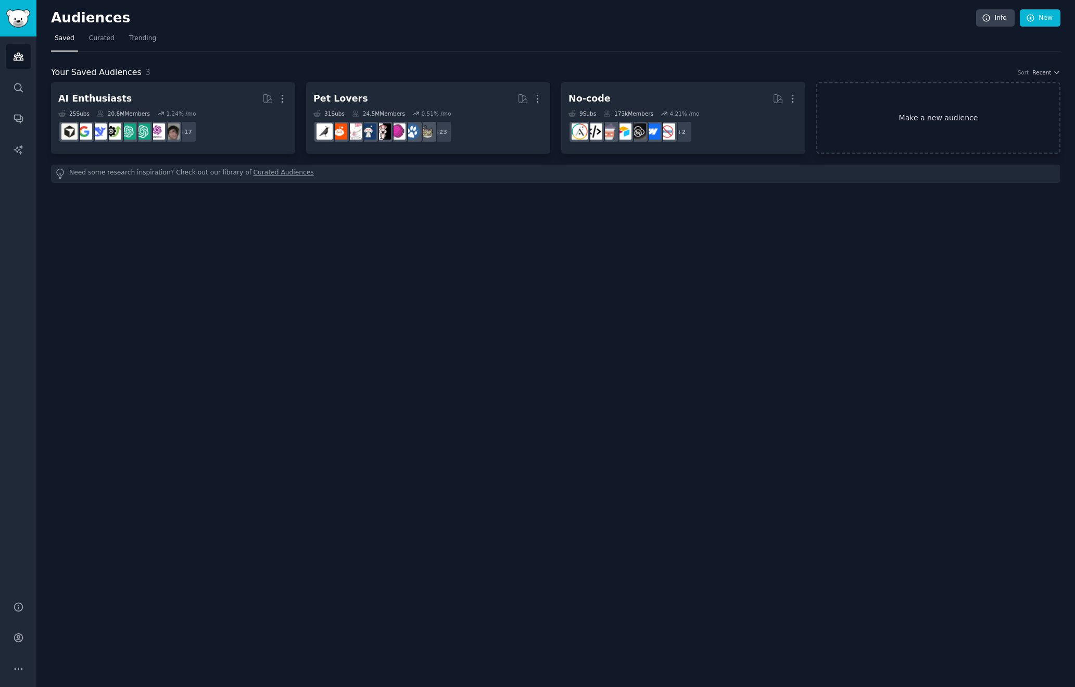
click at [937, 110] on link "Make a new audience" at bounding box center [939, 117] width 244 height 71
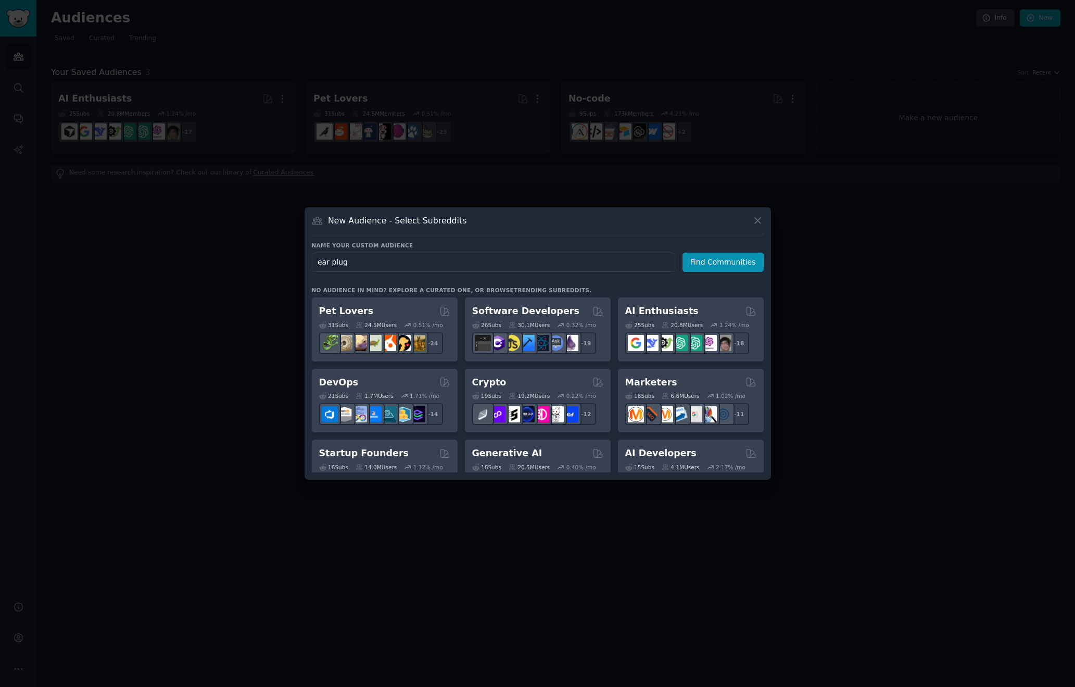
type input "ear plugs"
click at [725, 262] on button "Find Communities" at bounding box center [723, 262] width 81 height 19
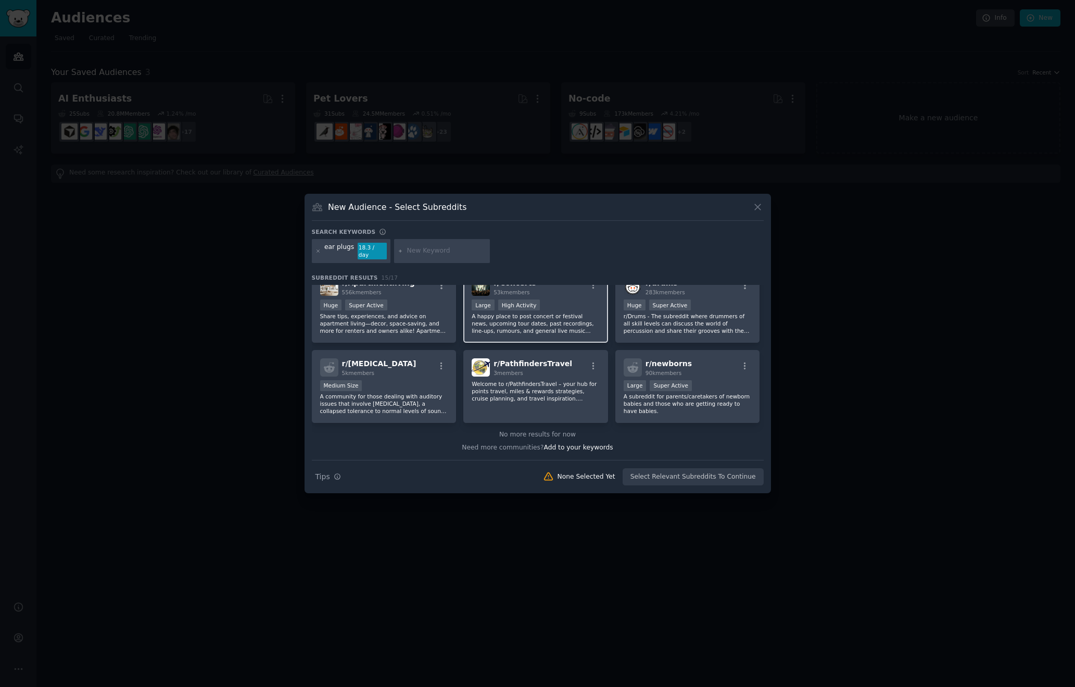
scroll to position [256, 0]
click at [761, 208] on icon at bounding box center [757, 207] width 11 height 11
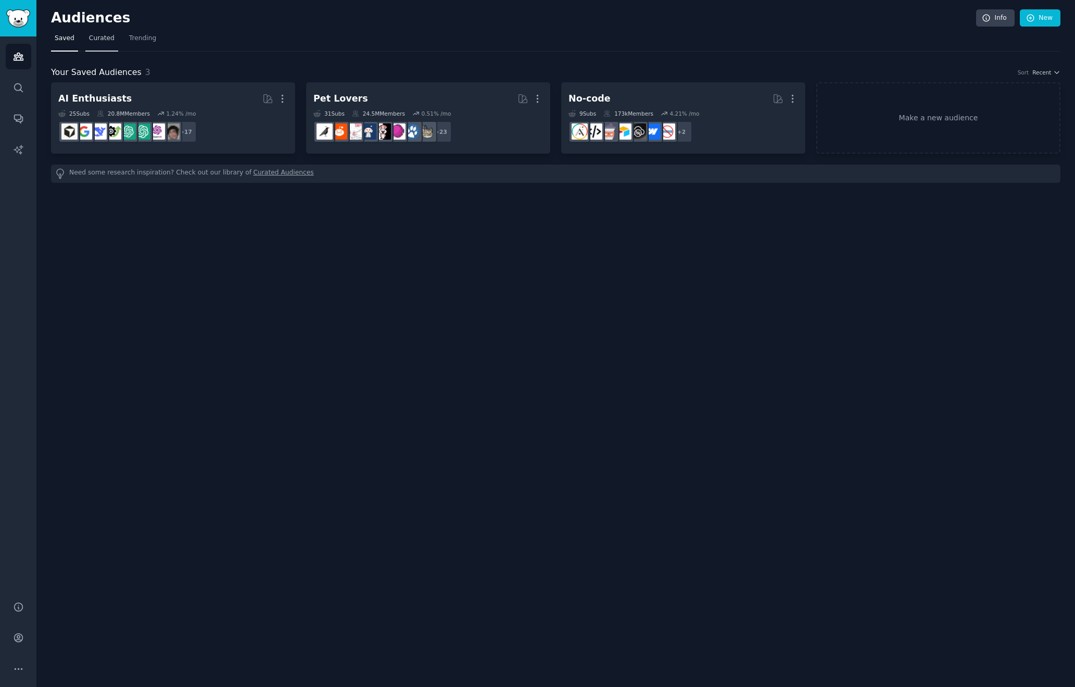
click at [107, 41] on span "Curated" at bounding box center [102, 38] width 26 height 9
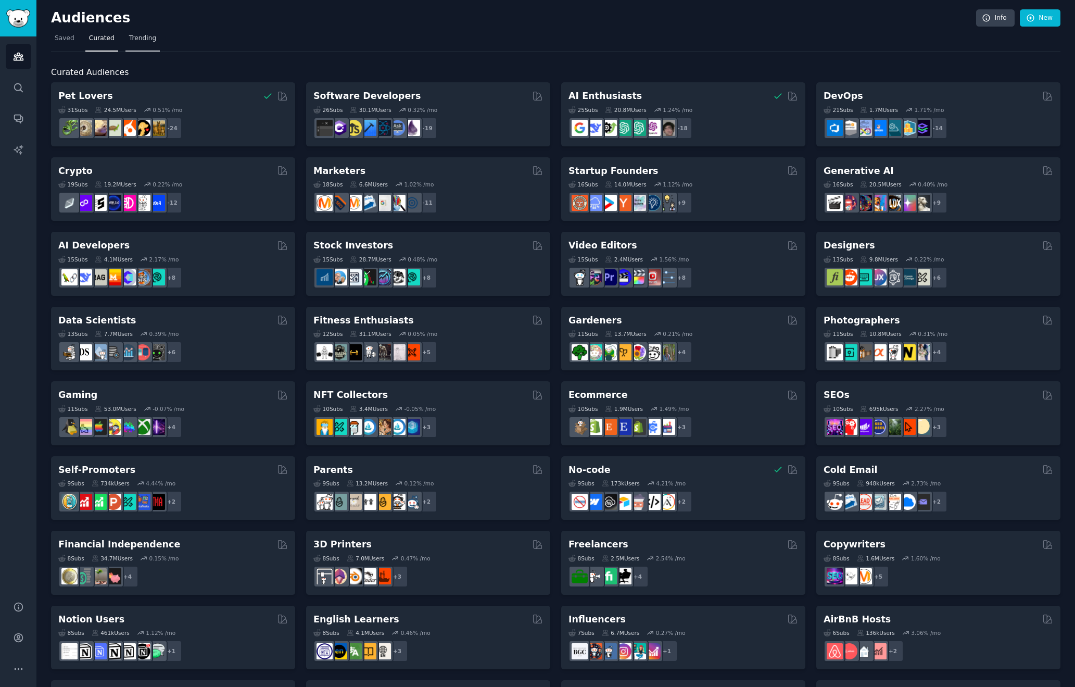
click at [139, 37] on span "Trending" at bounding box center [142, 38] width 27 height 9
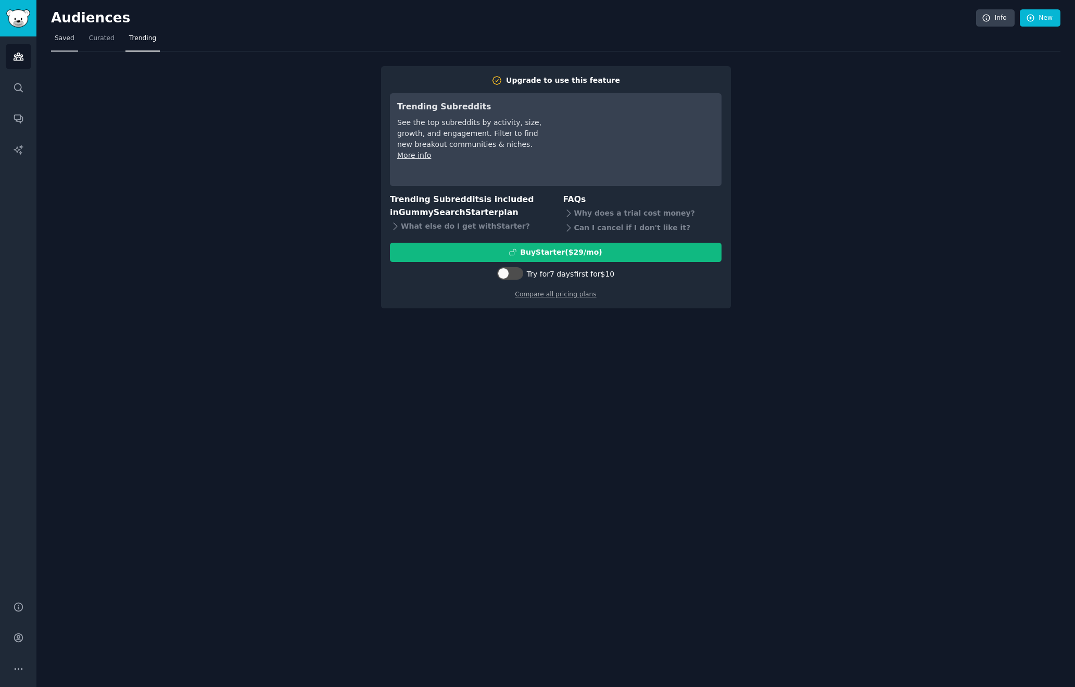
click at [70, 42] on span "Saved" at bounding box center [65, 38] width 20 height 9
